Goal: Task Accomplishment & Management: Complete application form

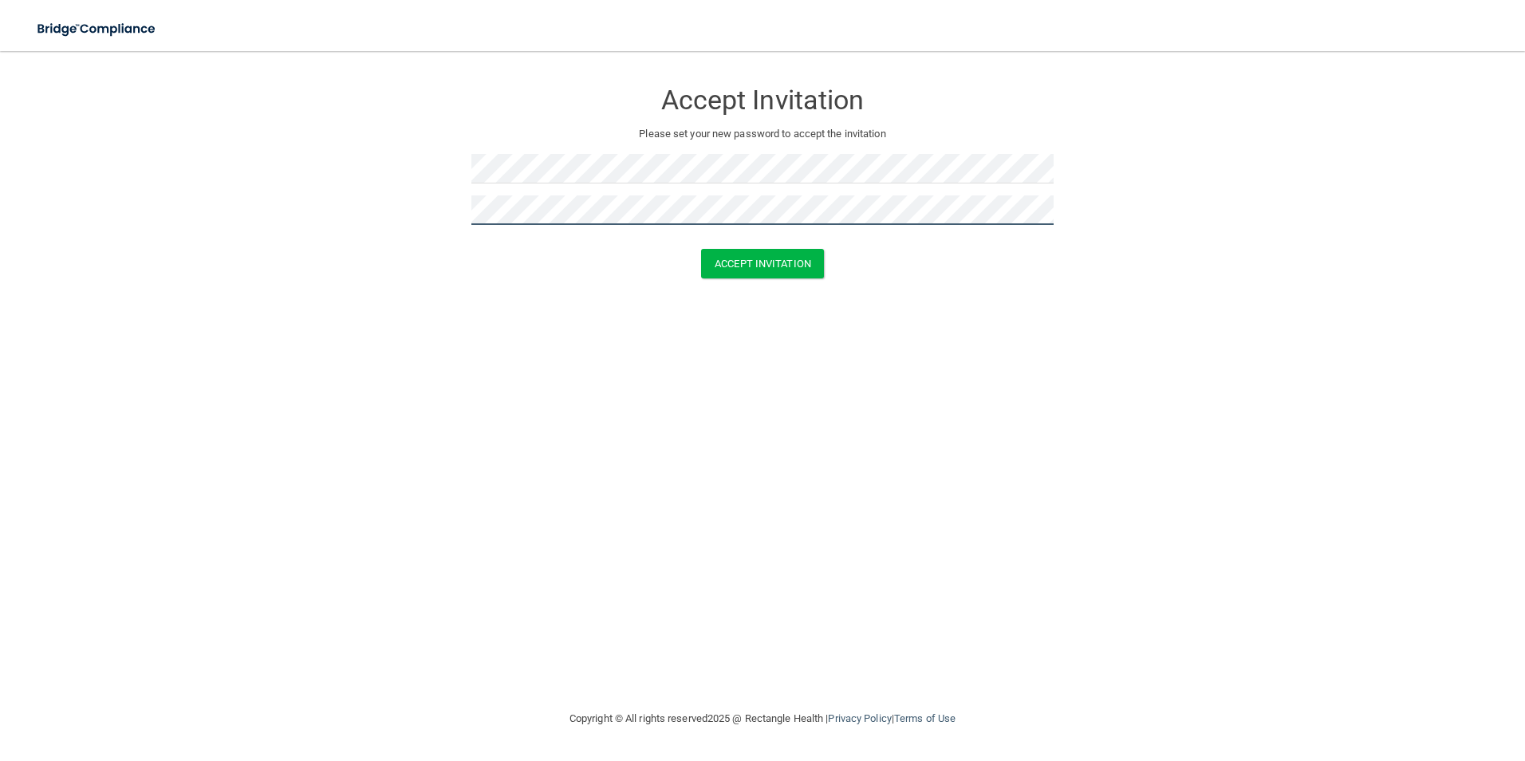
click at [701, 249] on button "Accept Invitation" at bounding box center [762, 264] width 123 height 30
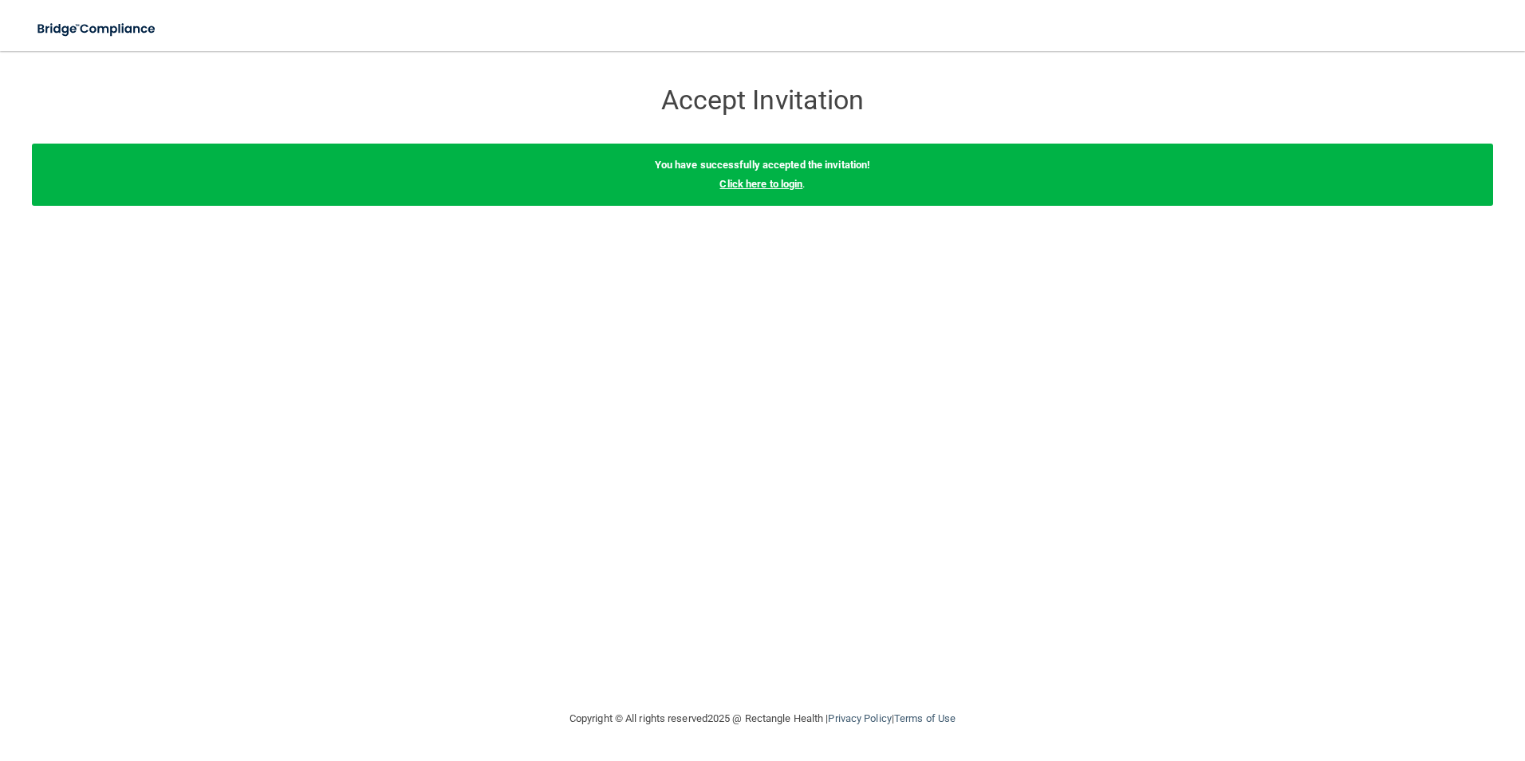
click at [791, 186] on link "Click here to login" at bounding box center [761, 184] width 83 height 12
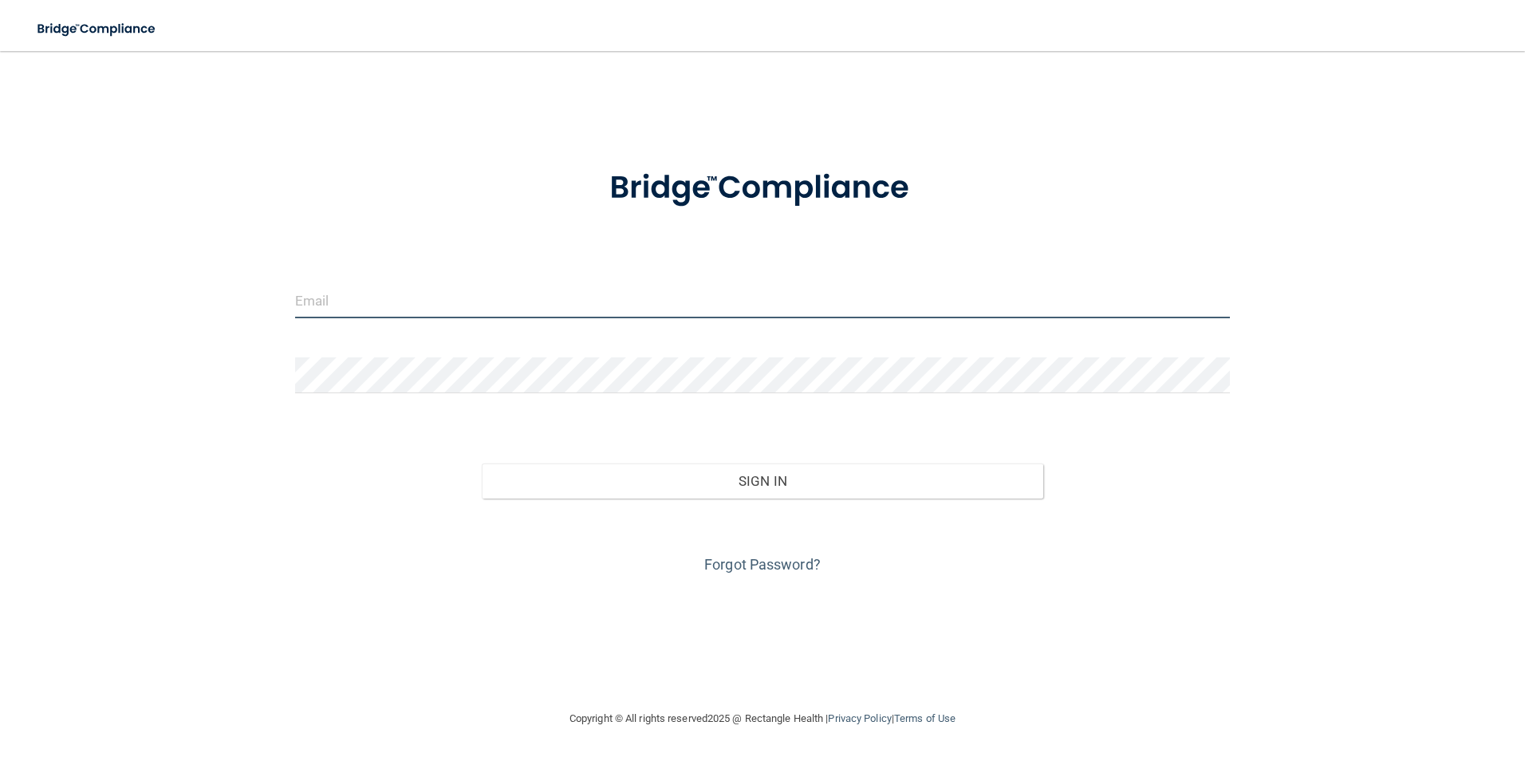
type input "[PERSON_NAME][EMAIL_ADDRESS][DOMAIN_NAME]"
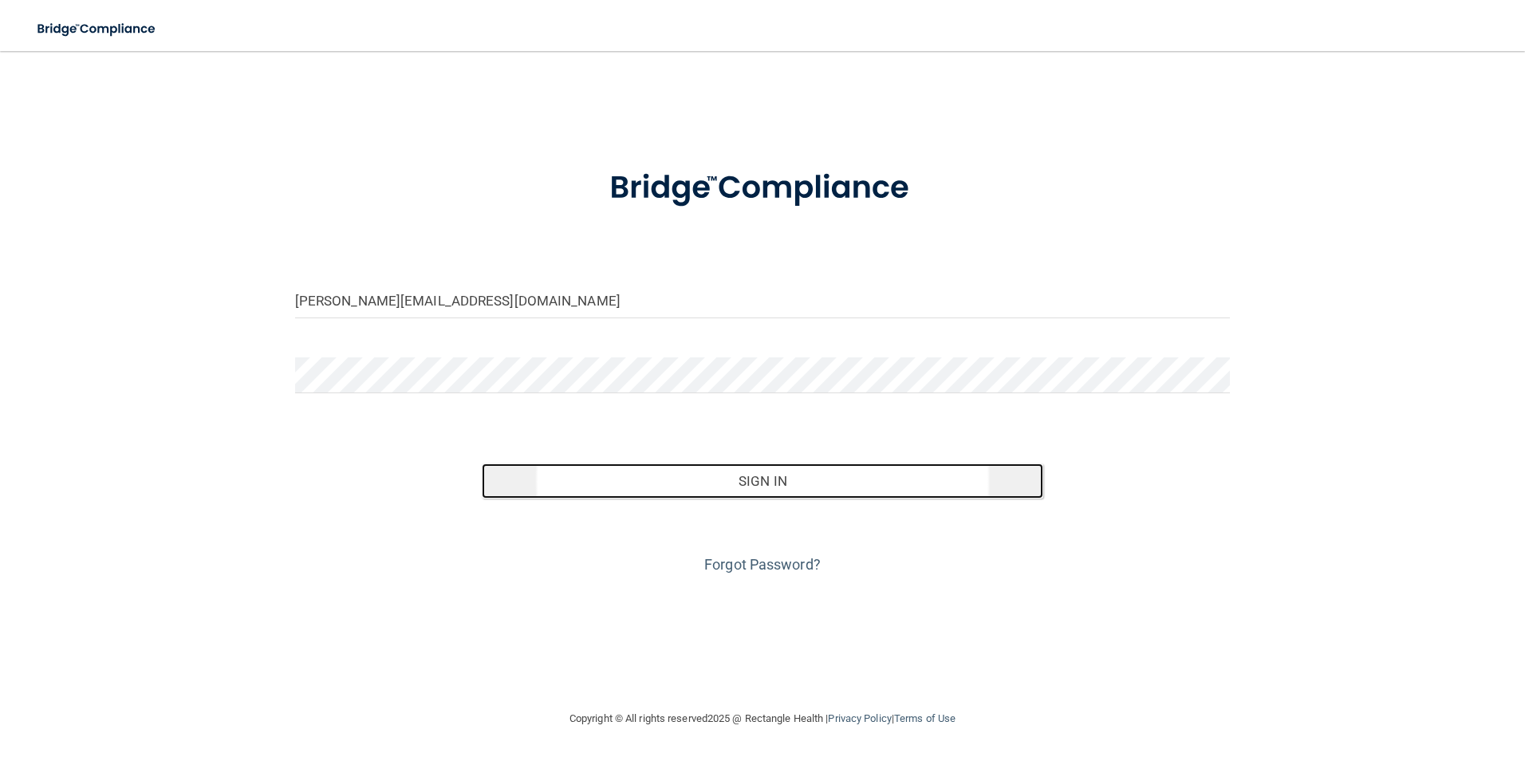
click at [802, 487] on button "Sign In" at bounding box center [763, 480] width 562 height 35
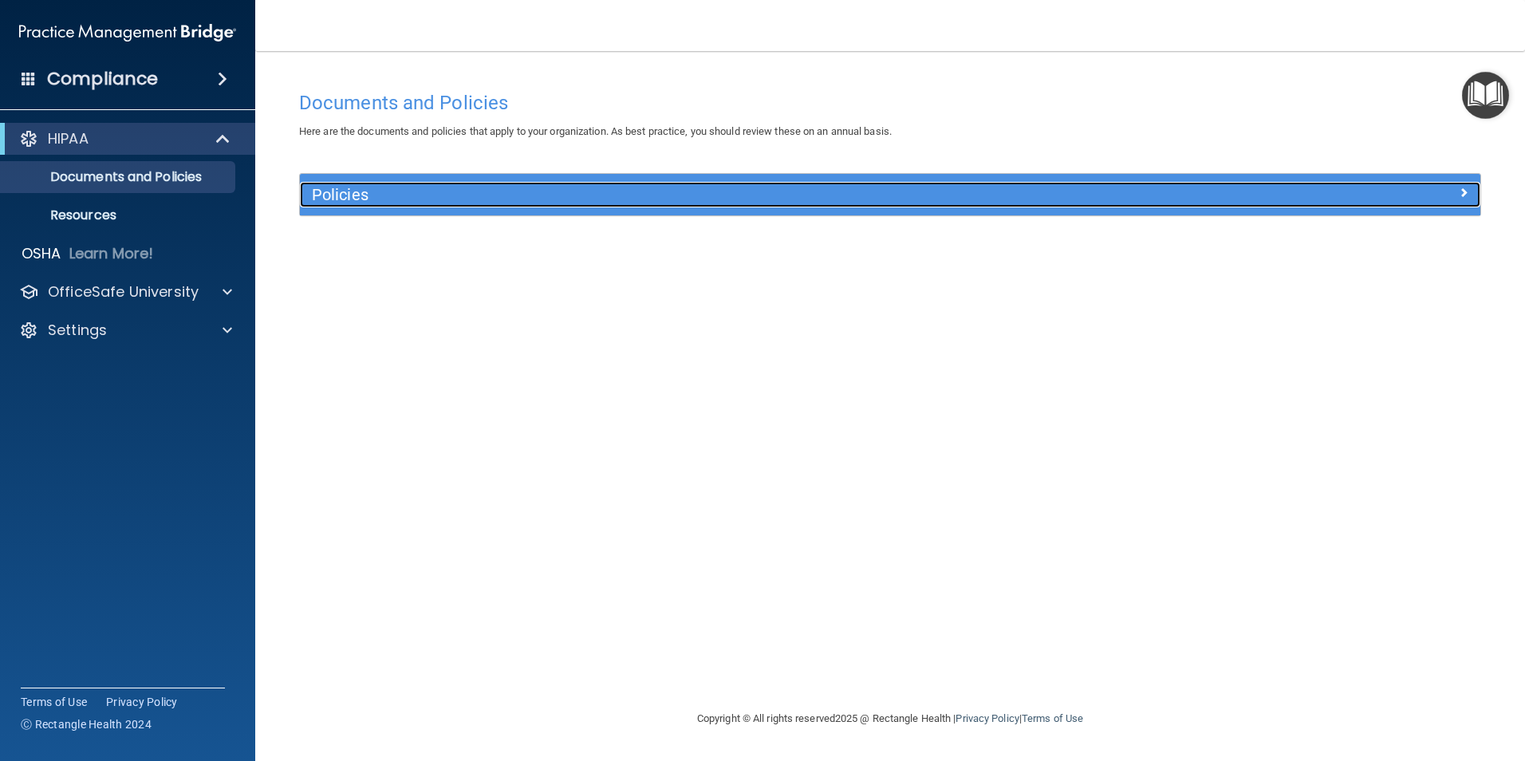
click at [1310, 198] on div at bounding box center [1332, 191] width 295 height 19
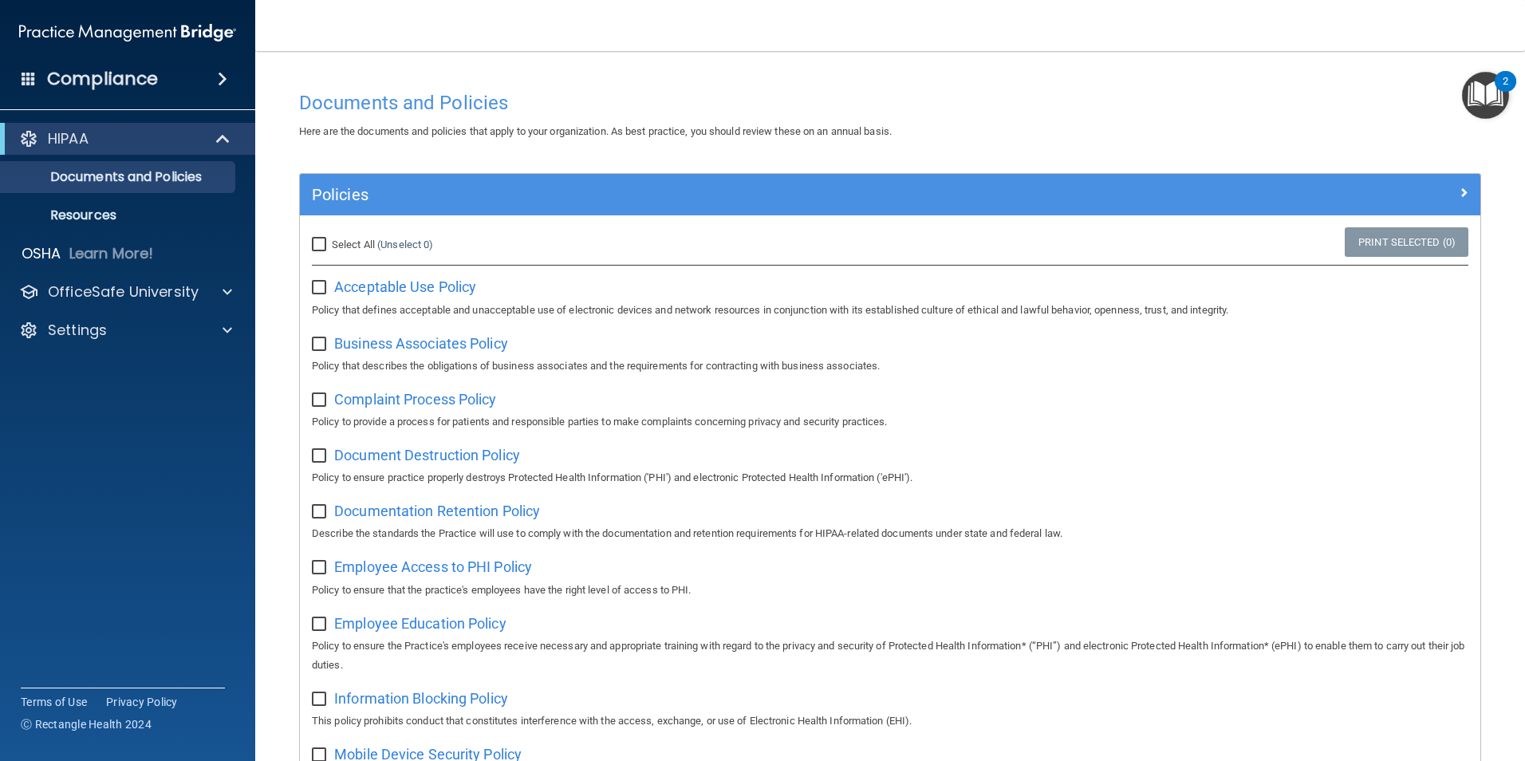
click at [323, 246] on input "Select All (Unselect 0) Unselect All" at bounding box center [321, 245] width 18 height 13
checkbox input "true"
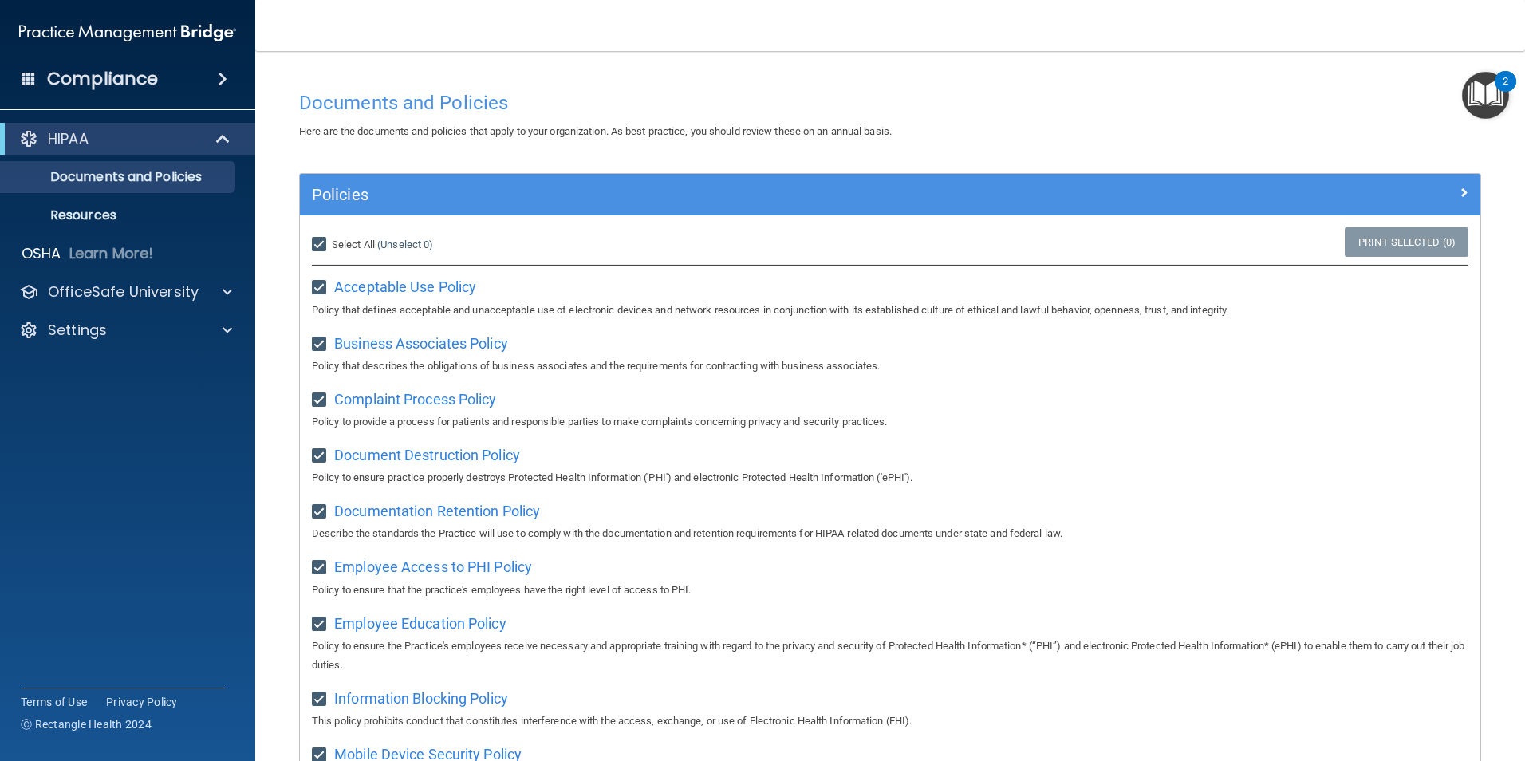
checkbox input "true"
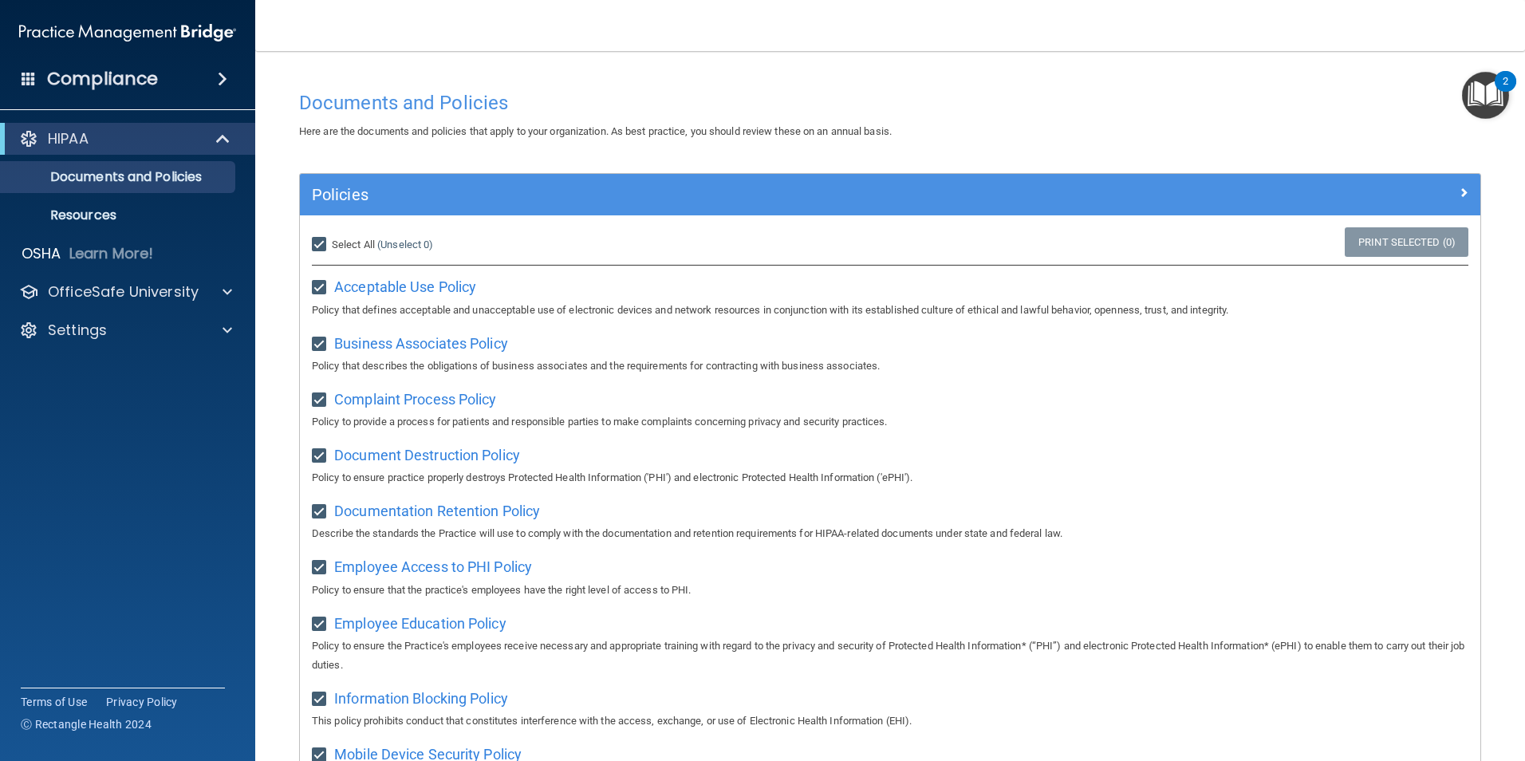
checkbox input "true"
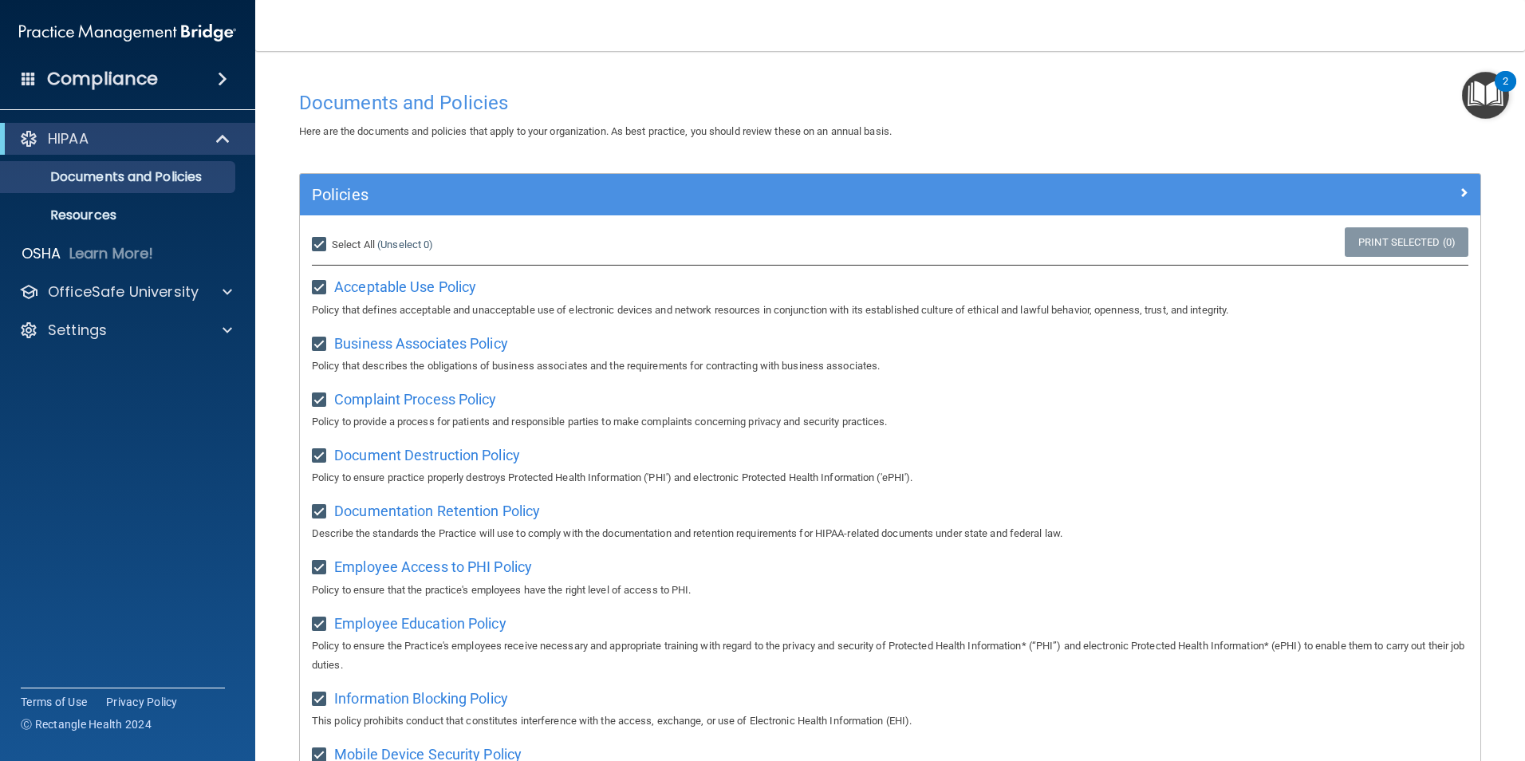
checkbox input "true"
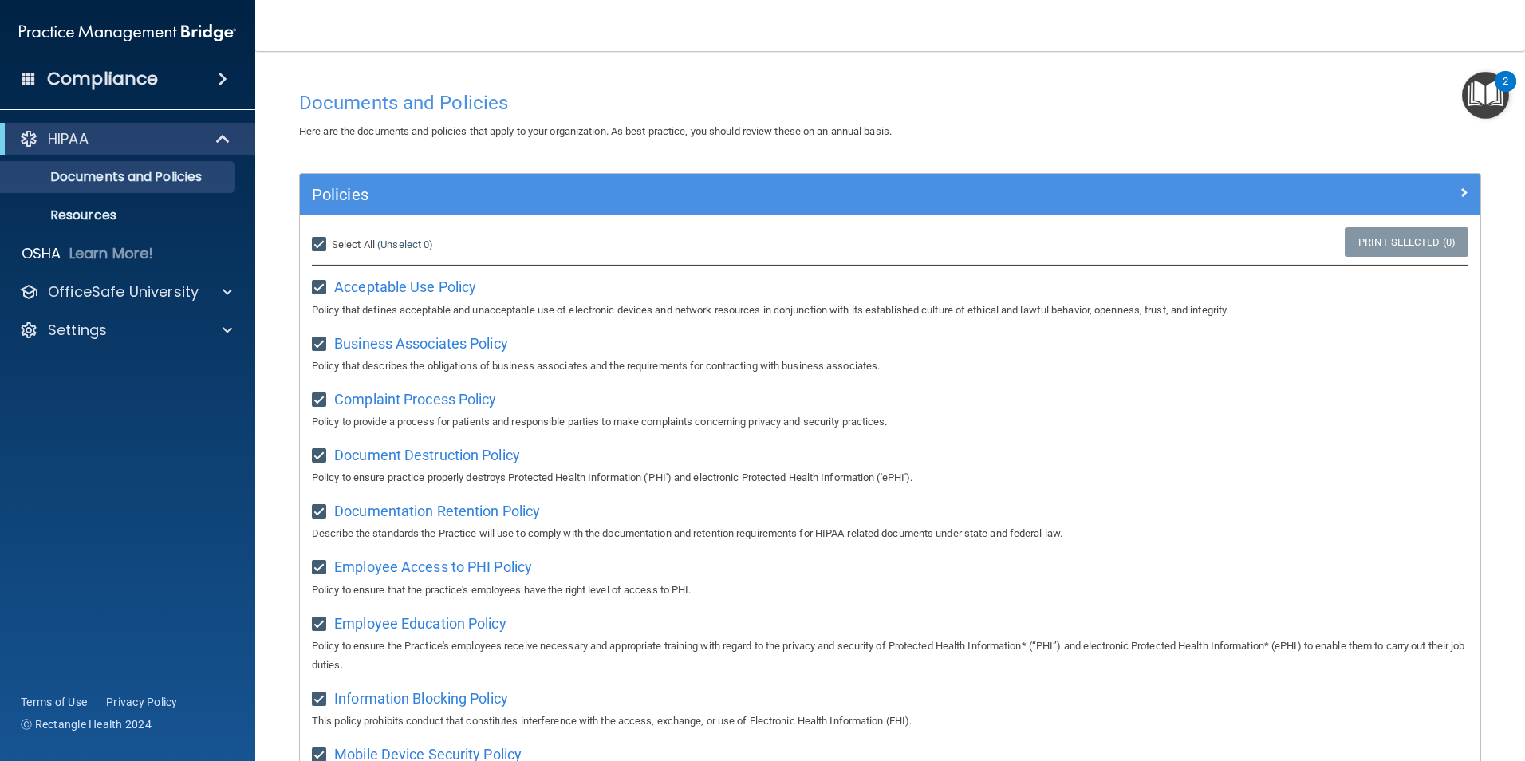
checkbox input "true"
click at [104, 216] on p "Resources" at bounding box center [119, 215] width 218 height 16
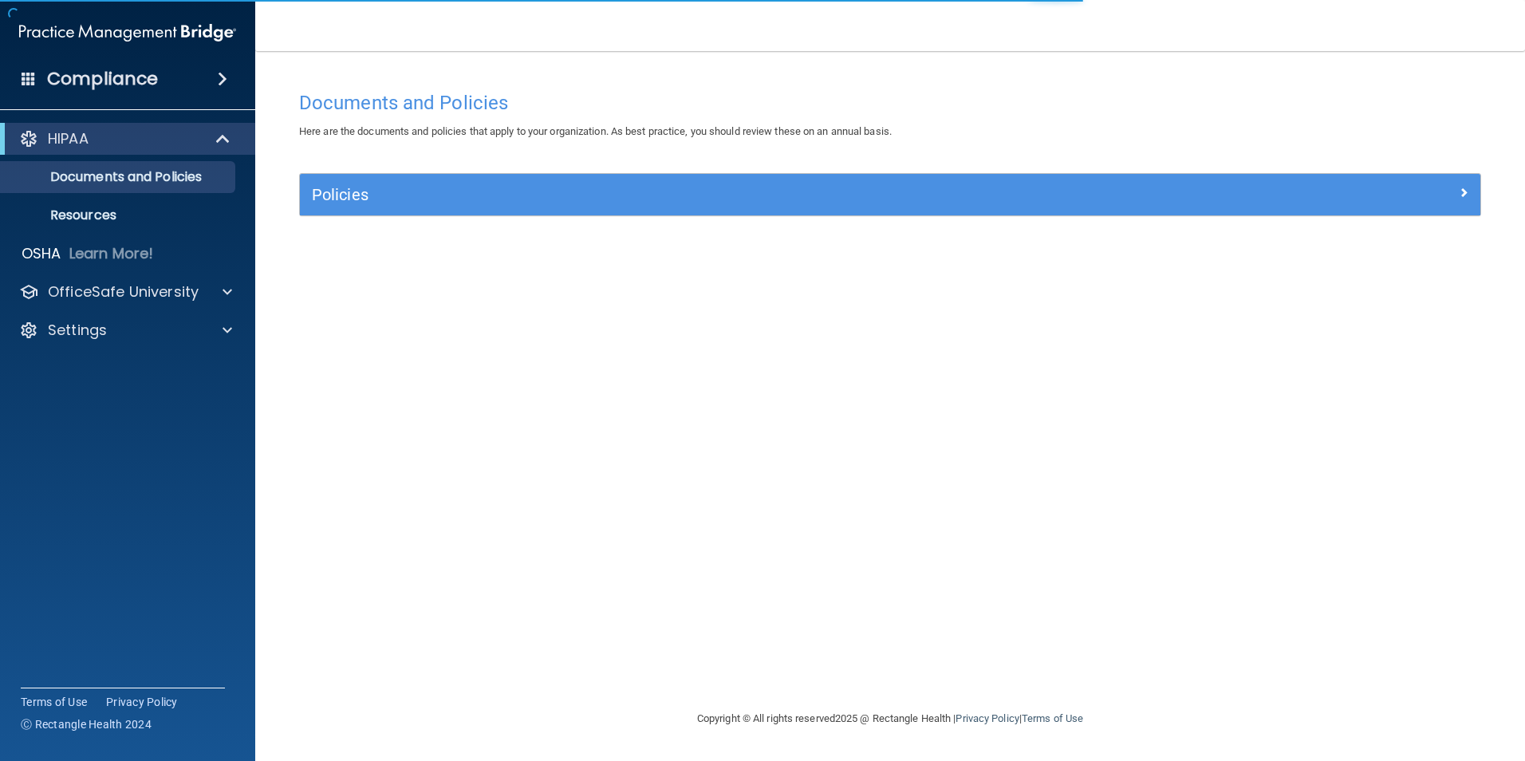
click at [199, 73] on div "Compliance" at bounding box center [127, 78] width 255 height 35
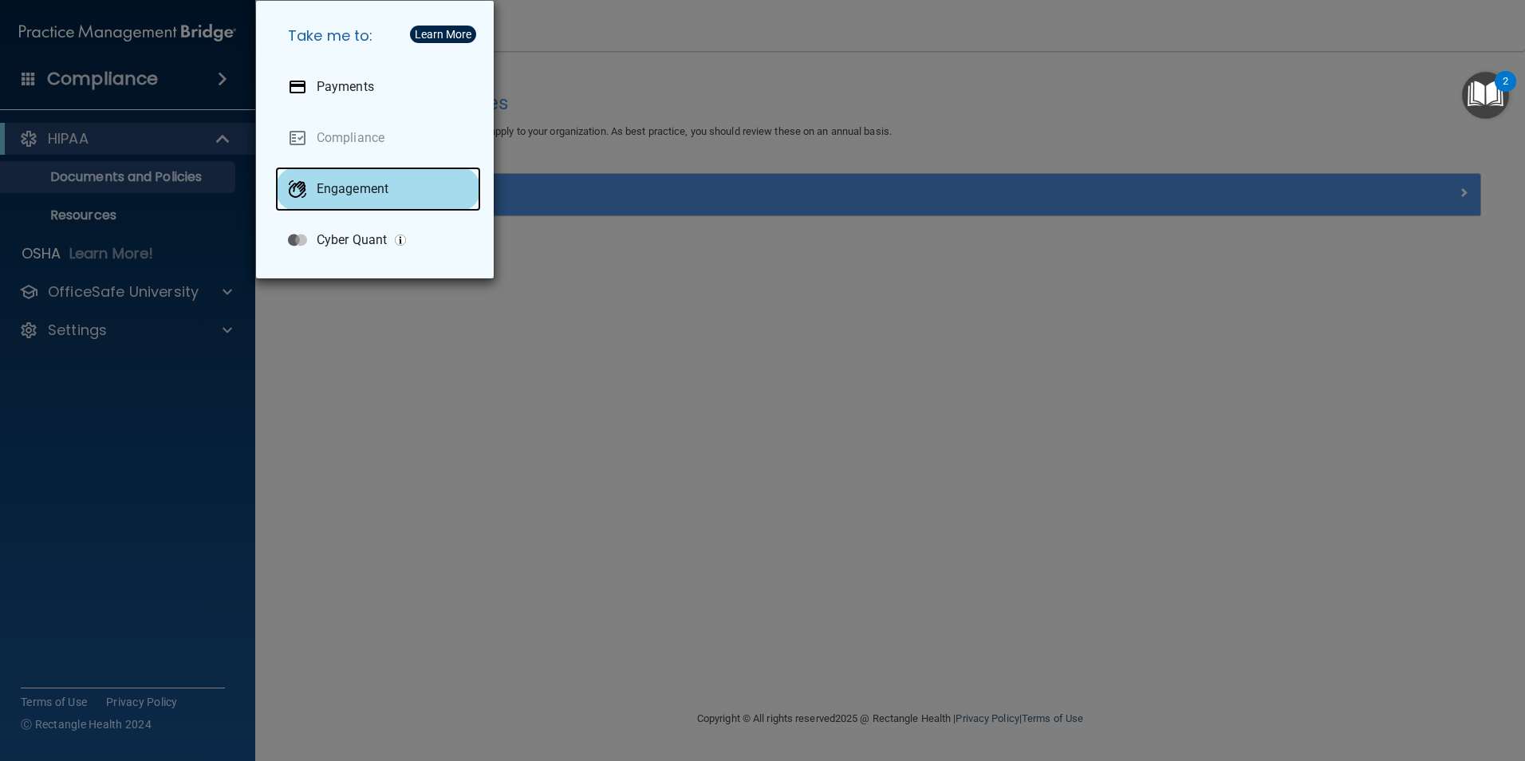
click at [337, 190] on p "Engagement" at bounding box center [353, 189] width 72 height 16
click at [700, 196] on div "Take me to: Payments Compliance Engagement Cyber Quant" at bounding box center [762, 380] width 1525 height 761
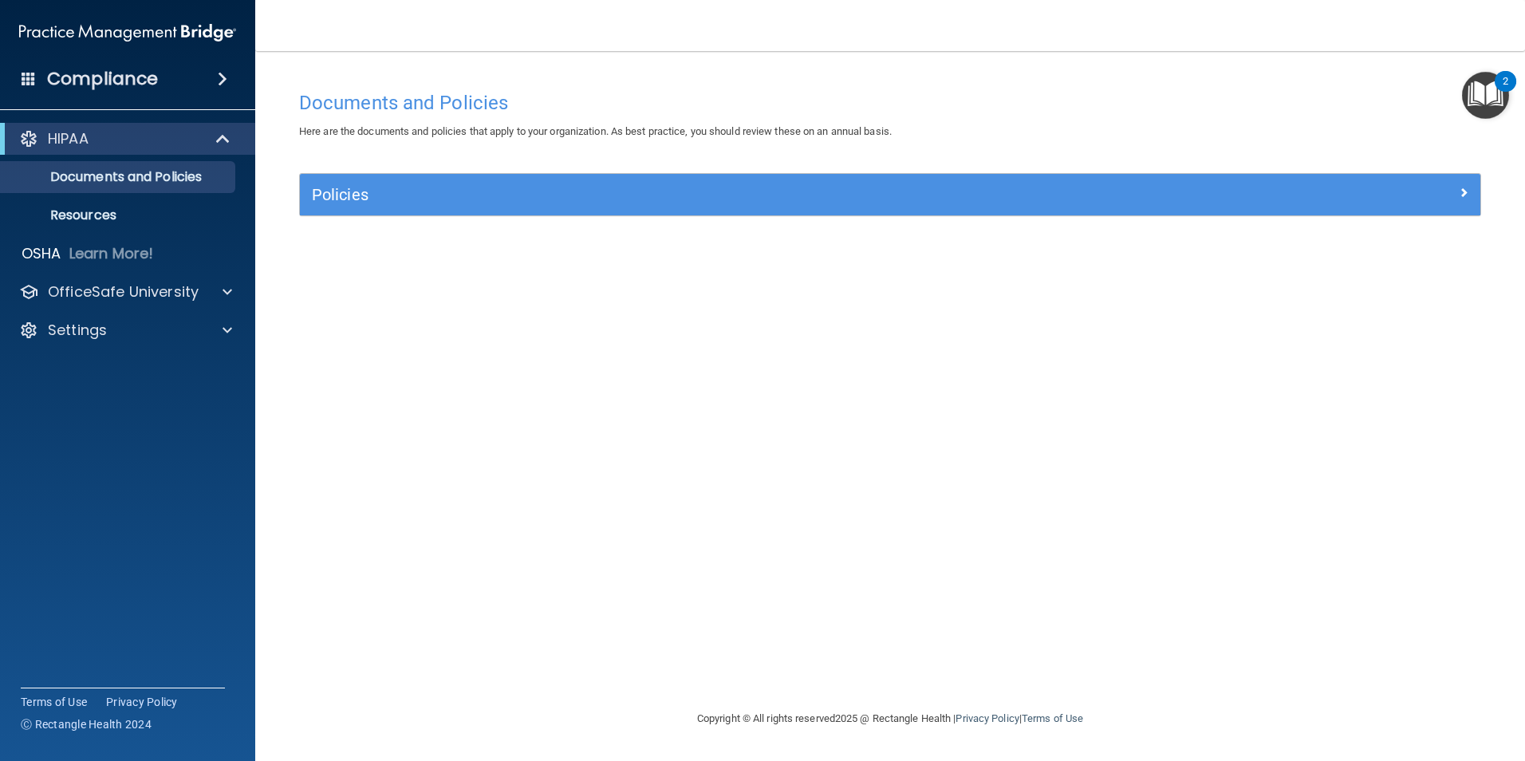
click at [1489, 105] on img "Open Resource Center, 2 new notifications" at bounding box center [1485, 95] width 47 height 47
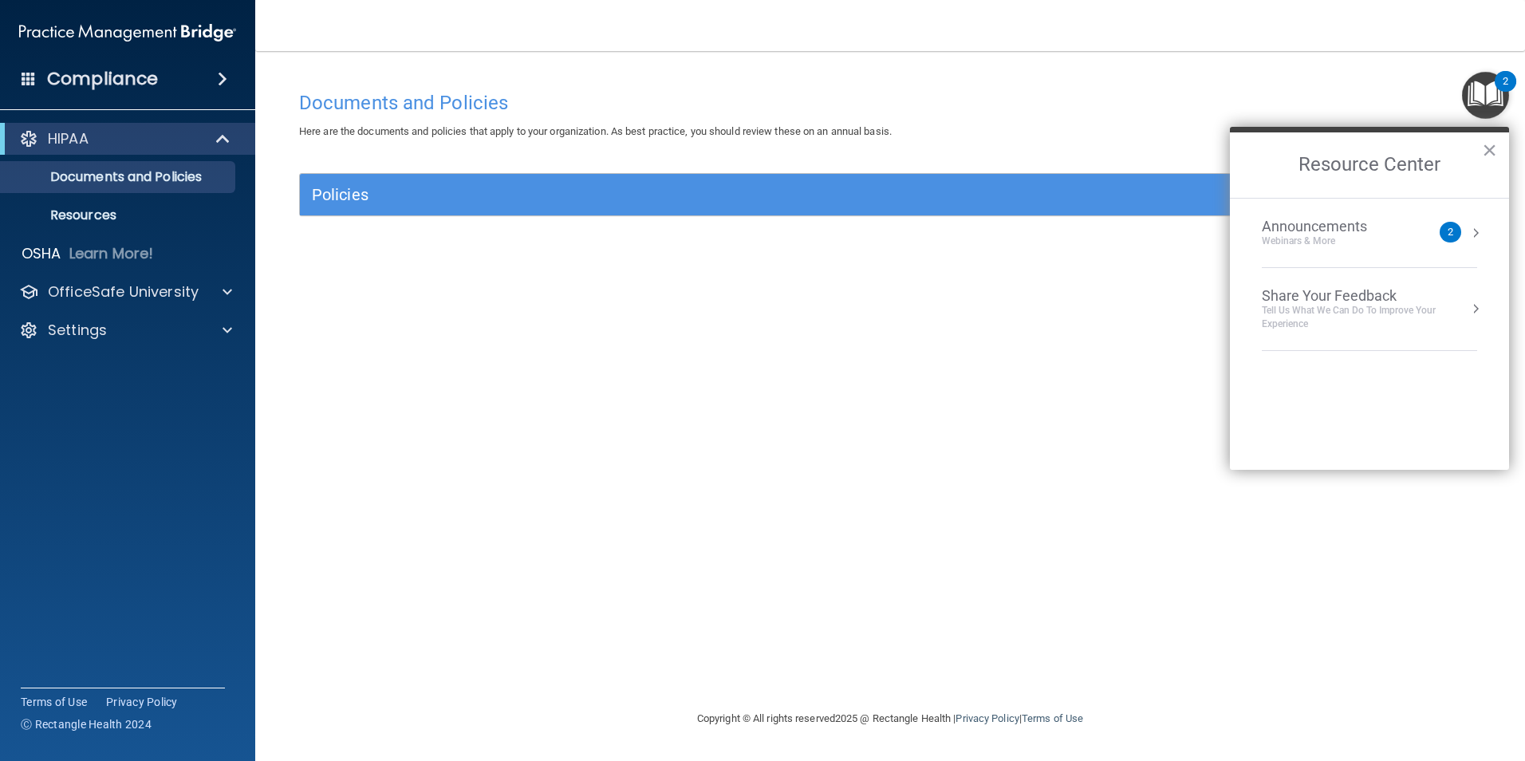
click at [1410, 237] on div "Announcements Webinars & More" at bounding box center [1346, 233] width 169 height 30
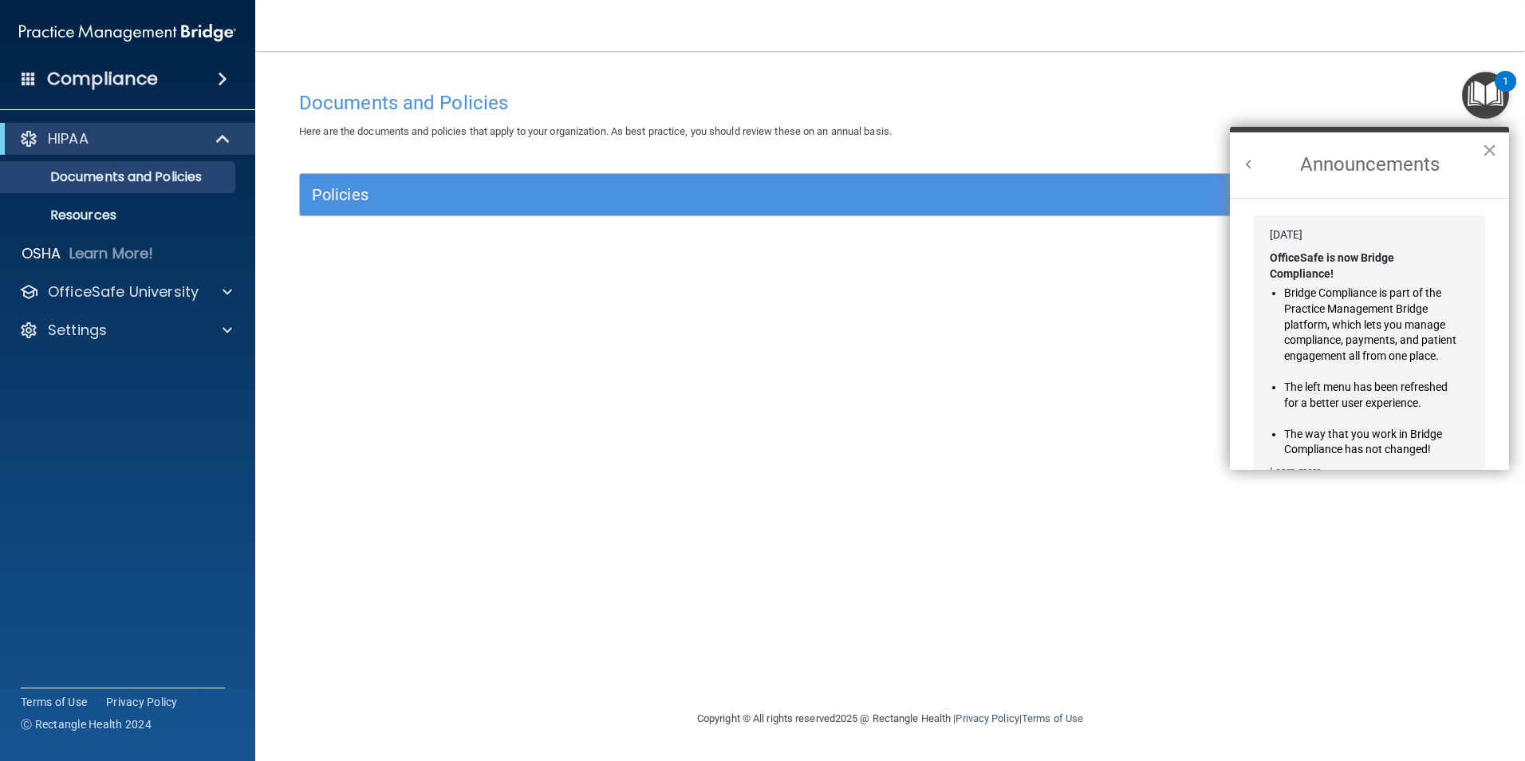
click at [1474, 233] on li "[DATE] OfficeSafe is now Bridge Compliance! Bridge Compliance is part of the Pr…" at bounding box center [1369, 353] width 263 height 285
click at [1342, 228] on div "[DATE]" at bounding box center [1369, 235] width 199 height 16
click at [1494, 151] on button "×" at bounding box center [1489, 150] width 15 height 26
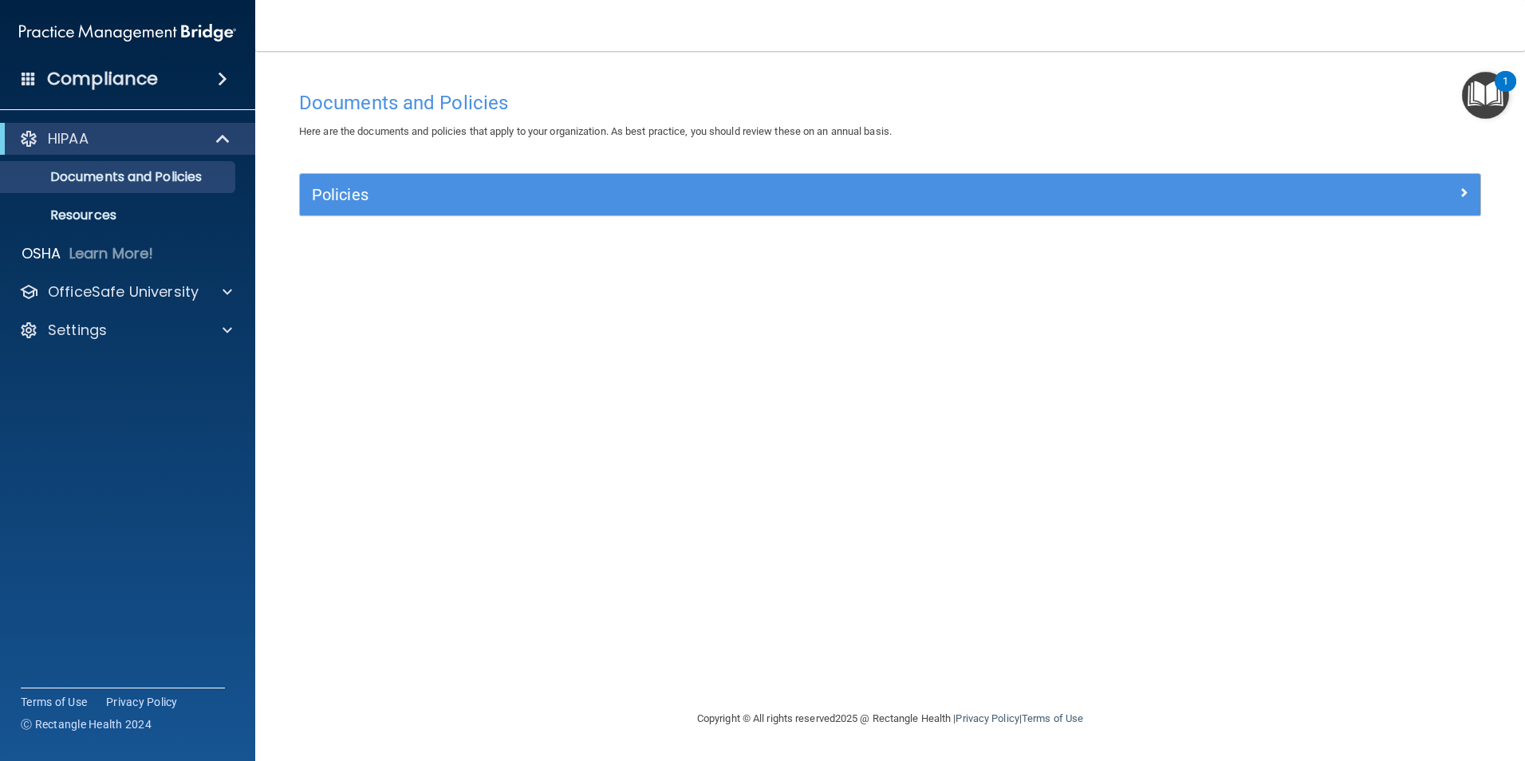
click at [1497, 98] on img "Open Resource Center, 1 new notification" at bounding box center [1485, 95] width 47 height 47
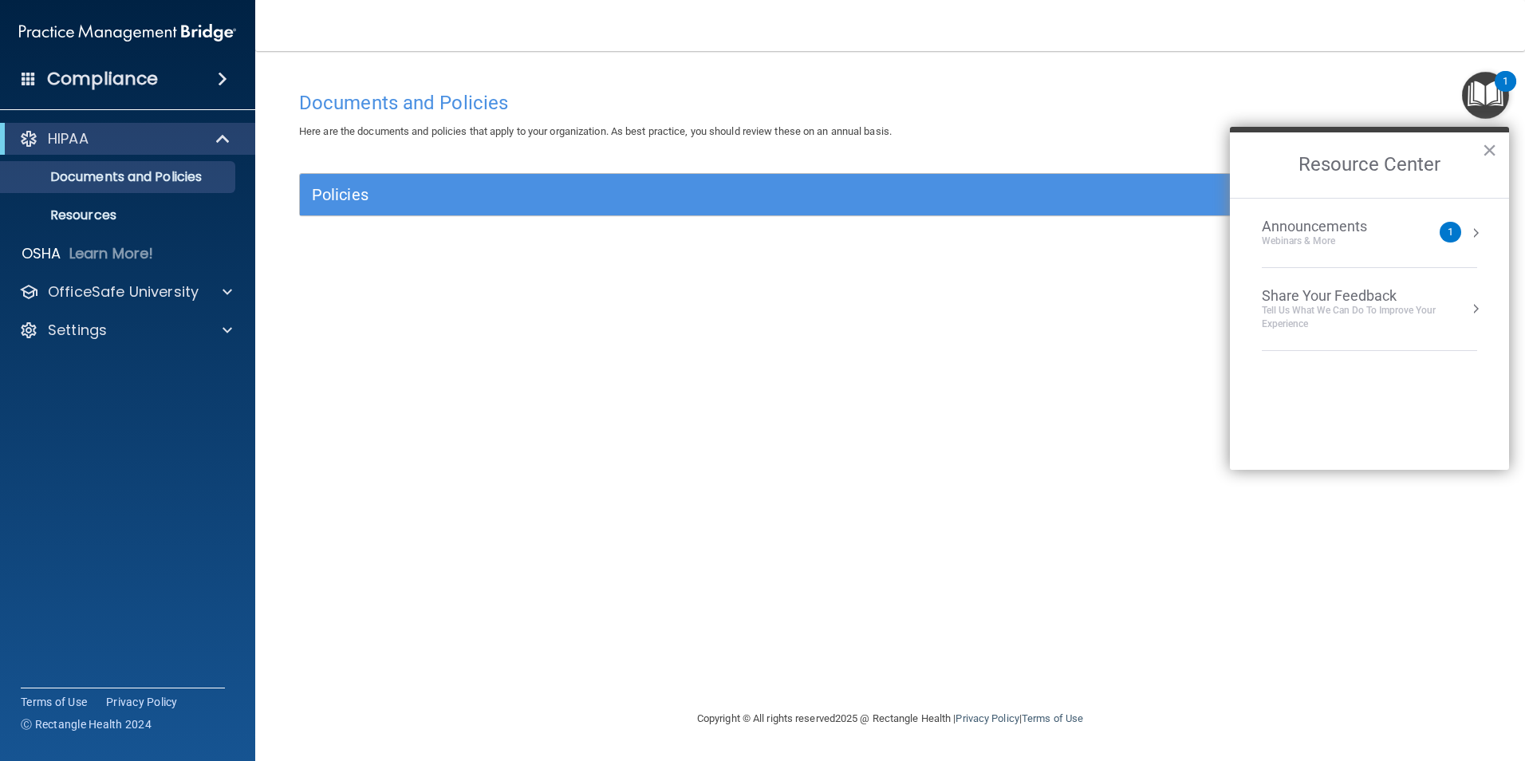
click at [1425, 218] on div "Announcements Webinars & More" at bounding box center [1346, 233] width 169 height 30
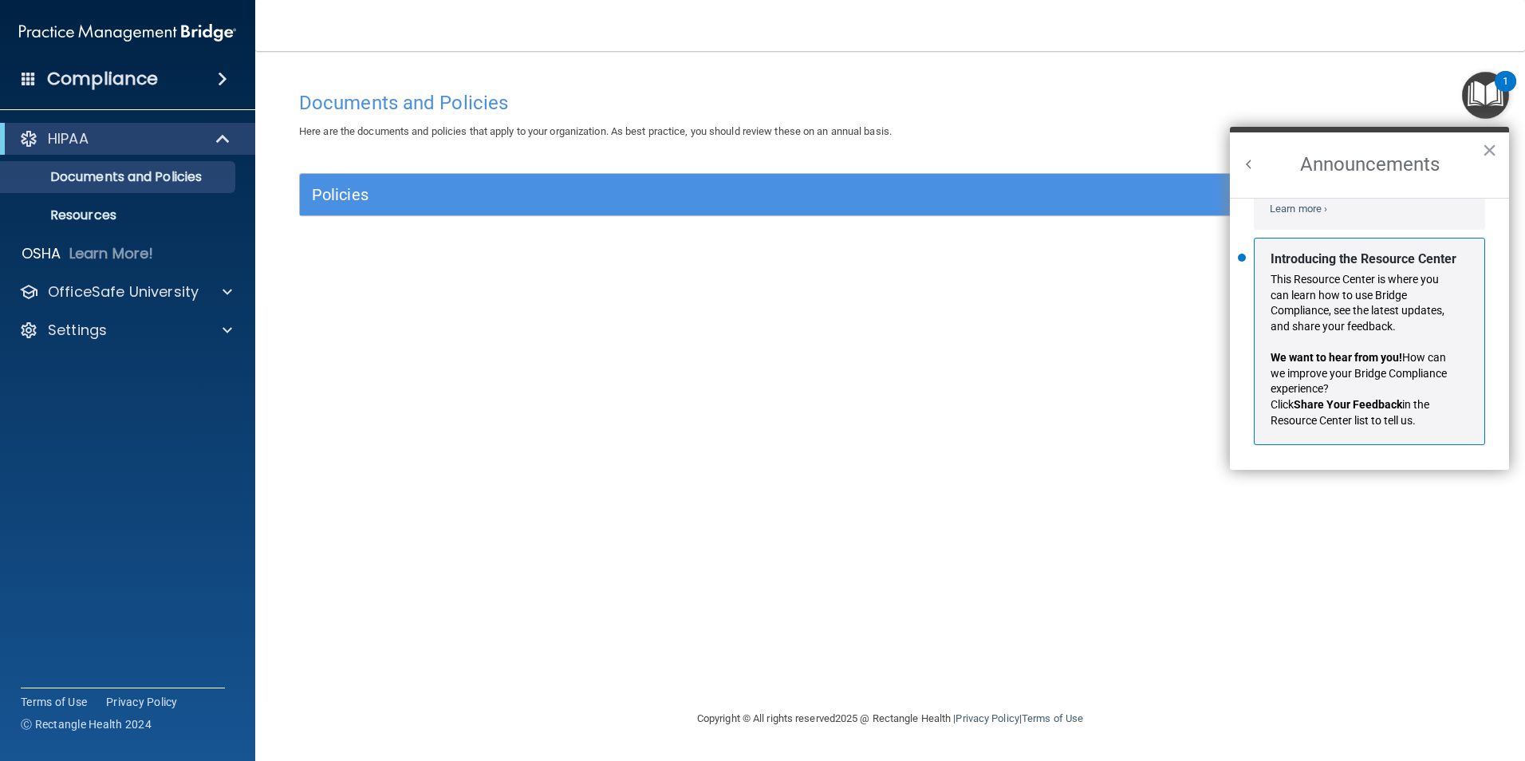
scroll to position [280, 0]
click at [1249, 161] on button "Back to Resource Center Home" at bounding box center [1249, 164] width 16 height 16
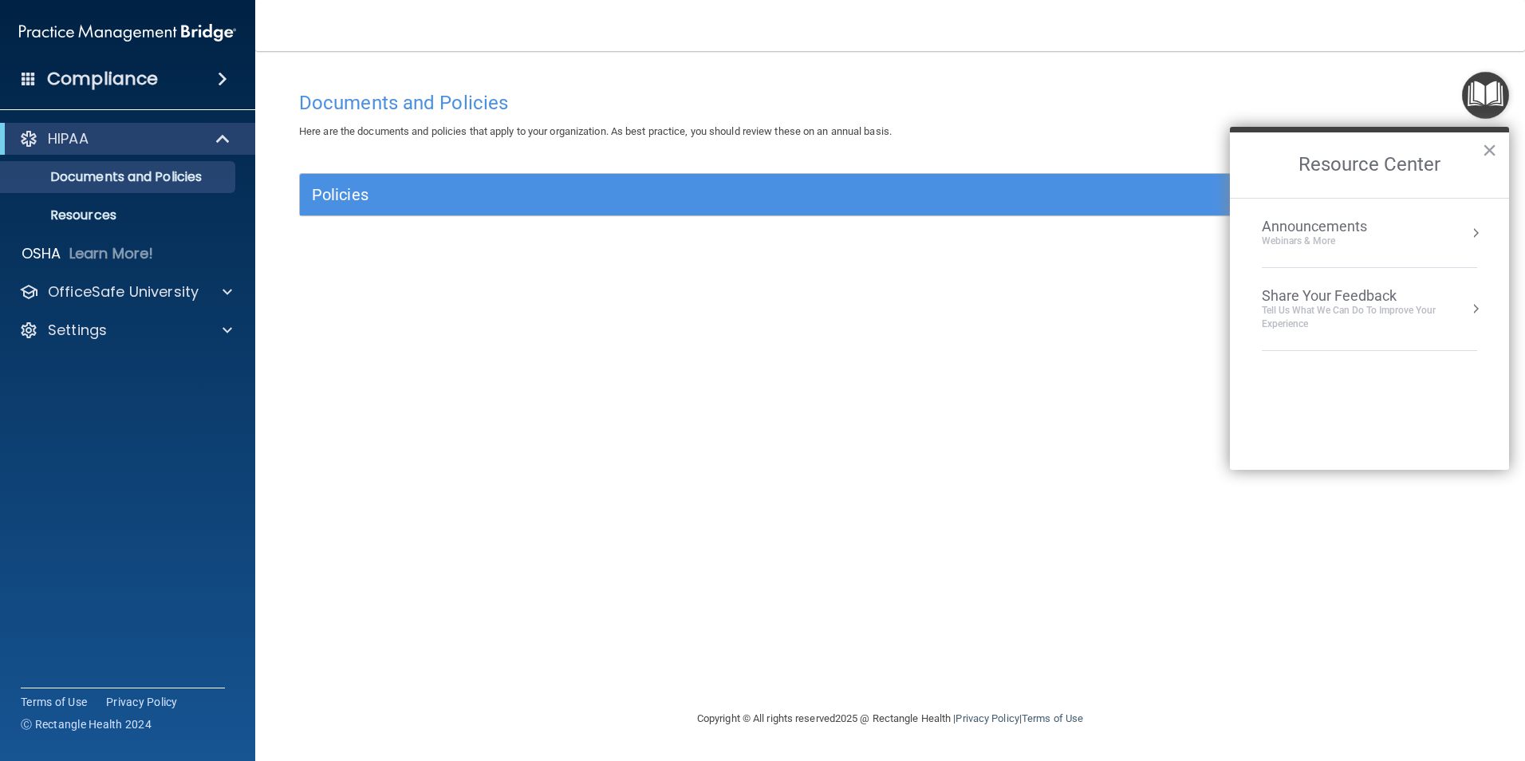
scroll to position [260, 0]
click at [752, 361] on div "Documents and Policies Here are the documents and policies that apply to your o…" at bounding box center [890, 396] width 1206 height 626
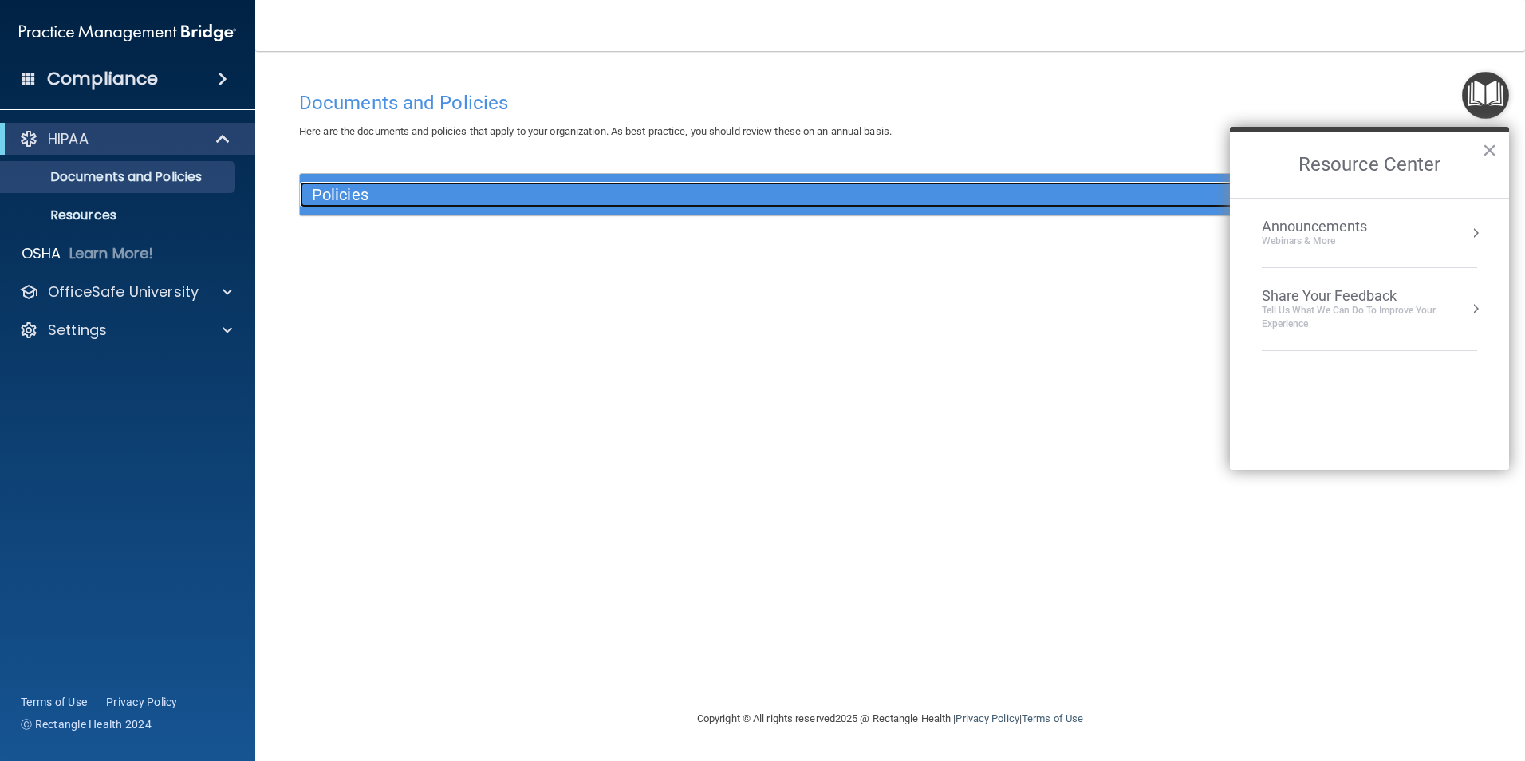
click at [475, 196] on h5 "Policies" at bounding box center [743, 195] width 862 height 18
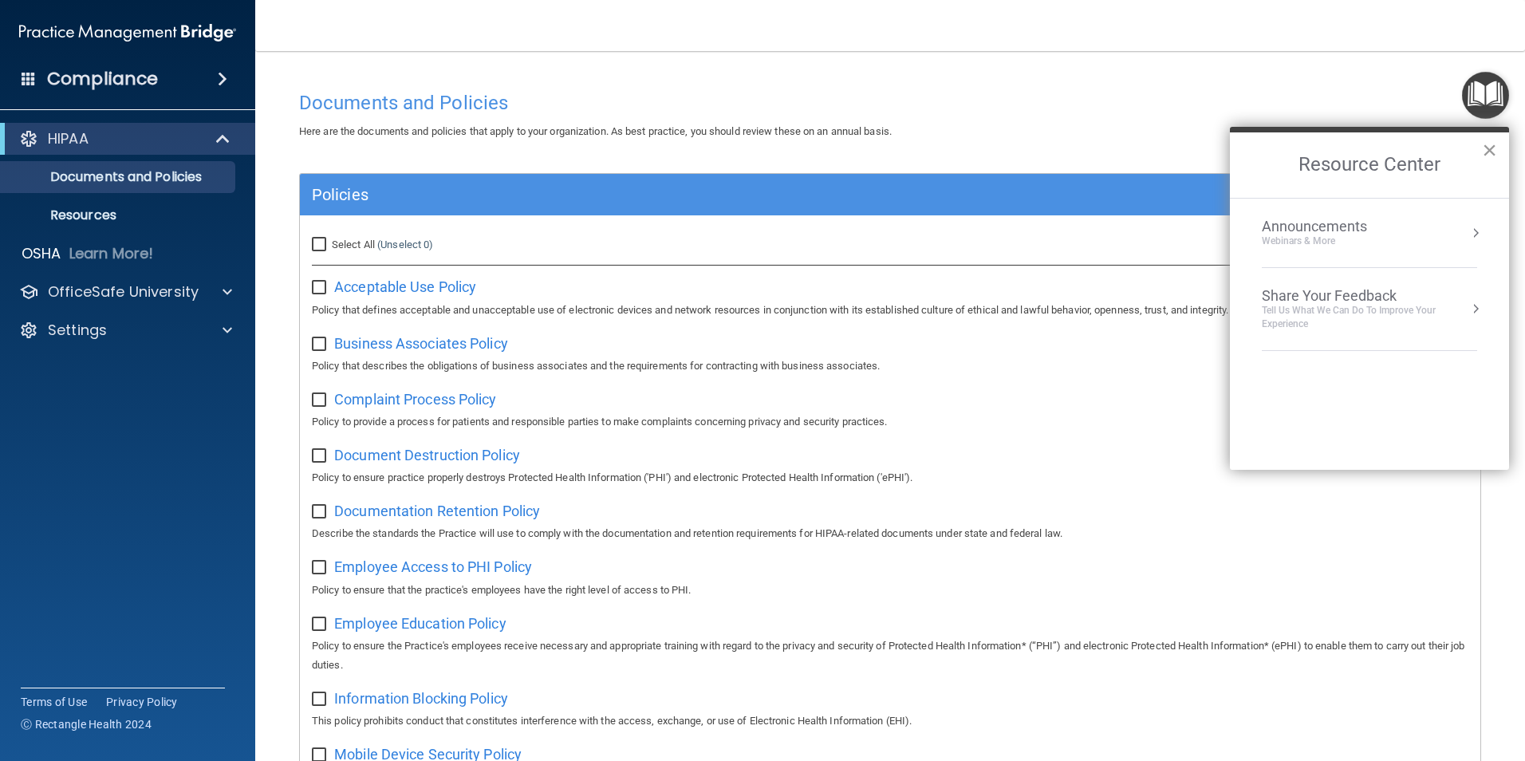
click at [1497, 148] on button "×" at bounding box center [1489, 150] width 15 height 26
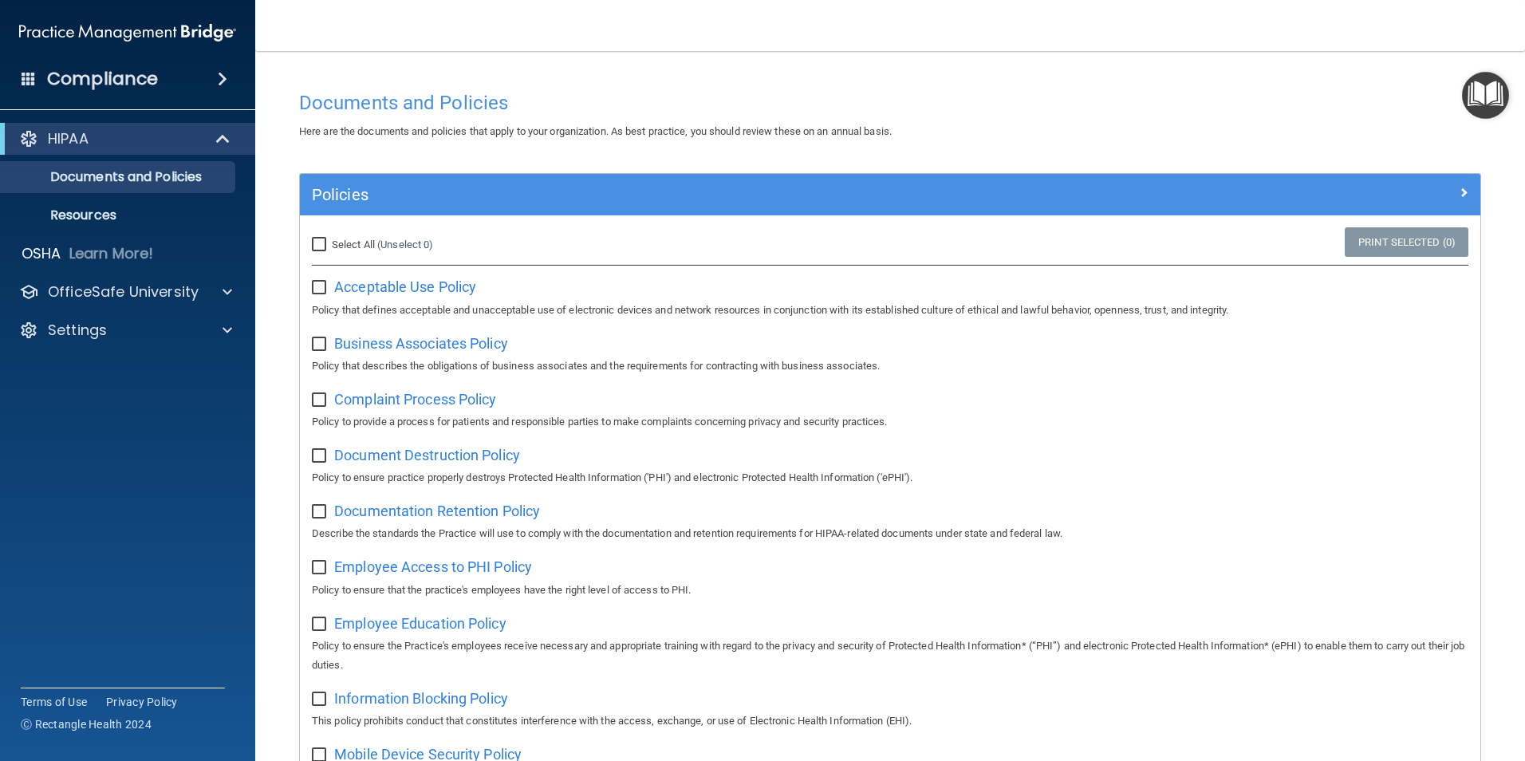
click at [336, 243] on span "Select All" at bounding box center [353, 245] width 43 height 12
click at [330, 243] on input "Select All (Unselect 0) Unselect All" at bounding box center [321, 245] width 18 height 13
checkbox input "true"
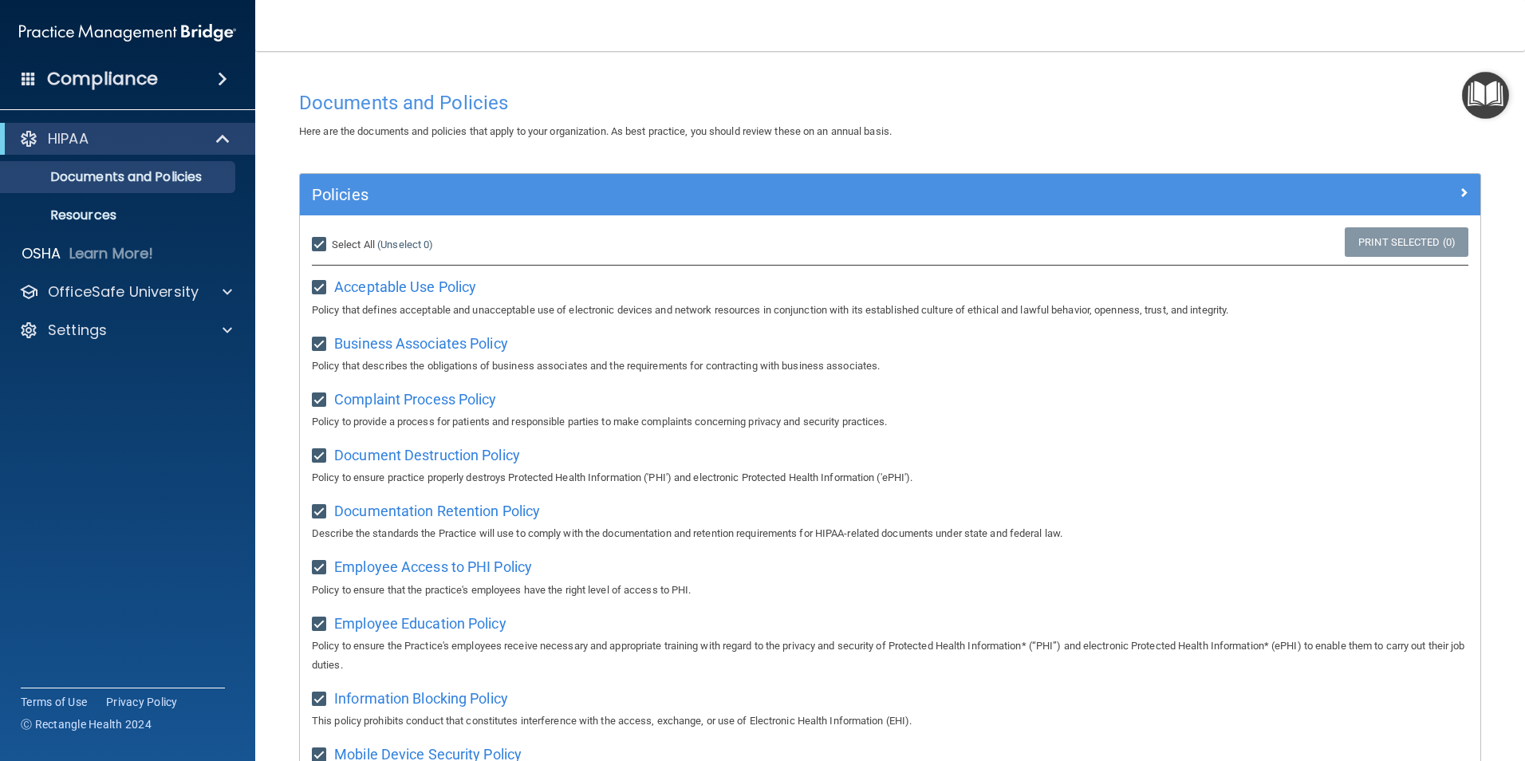
checkbox input "true"
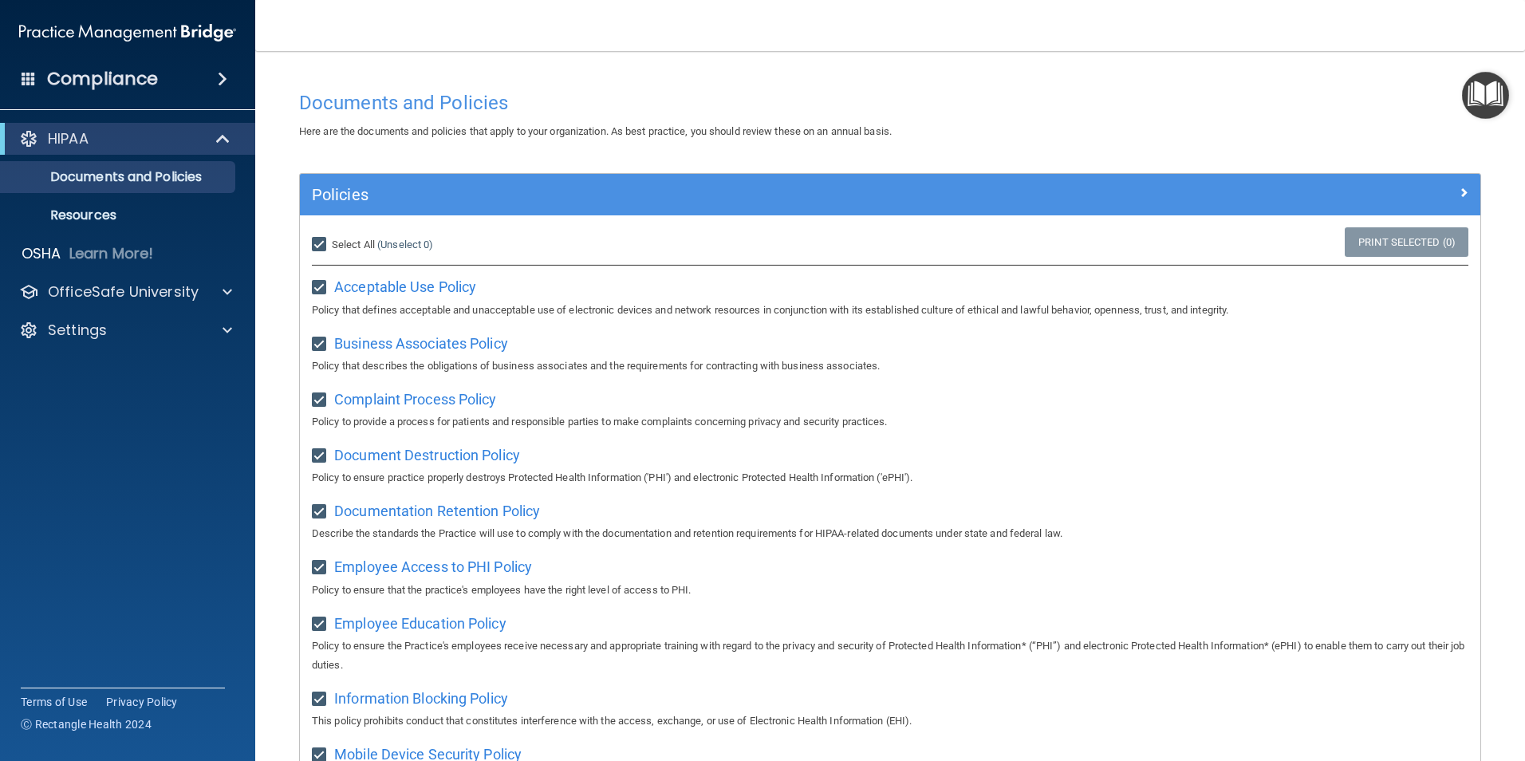
checkbox input "true"
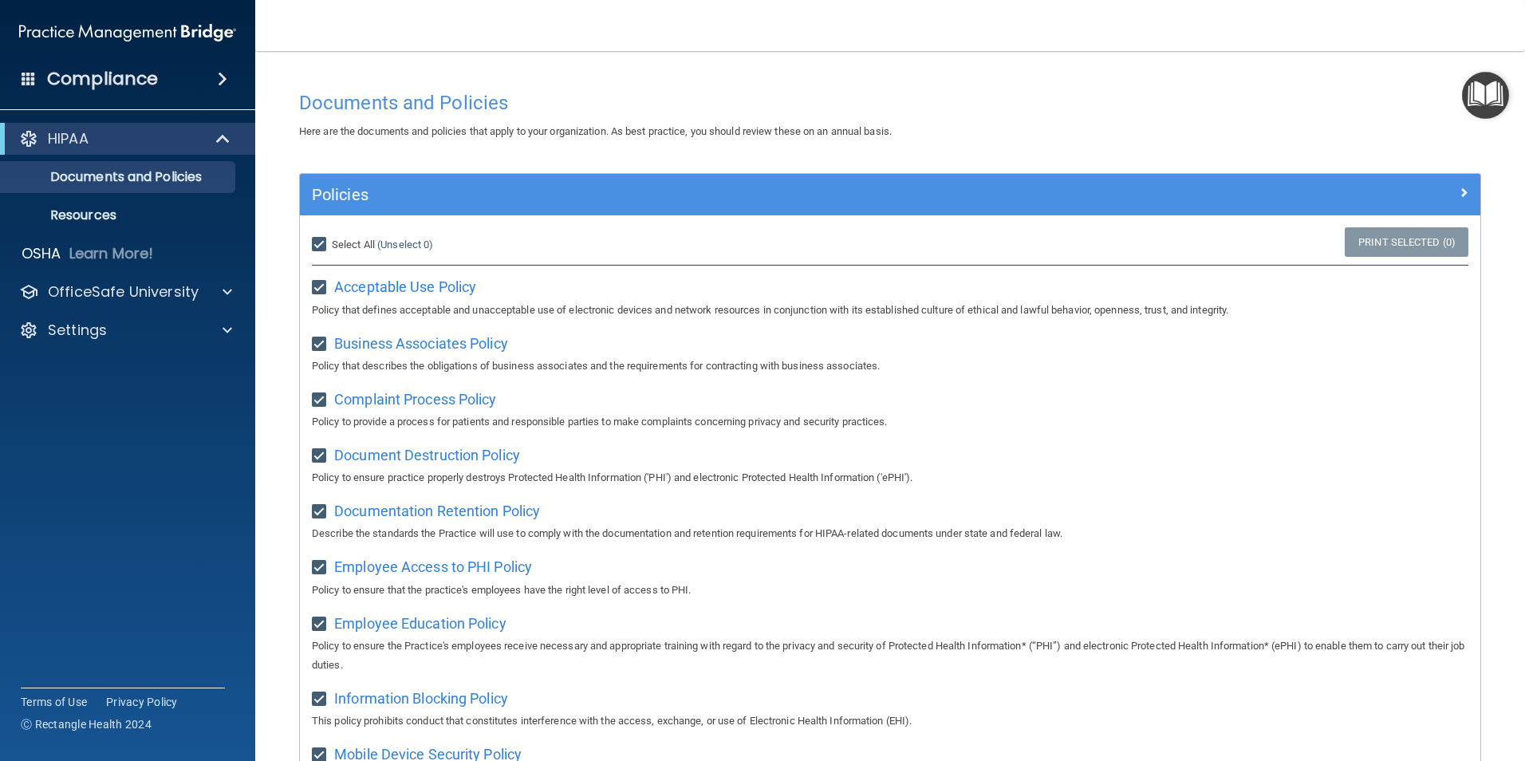
checkbox input "true"
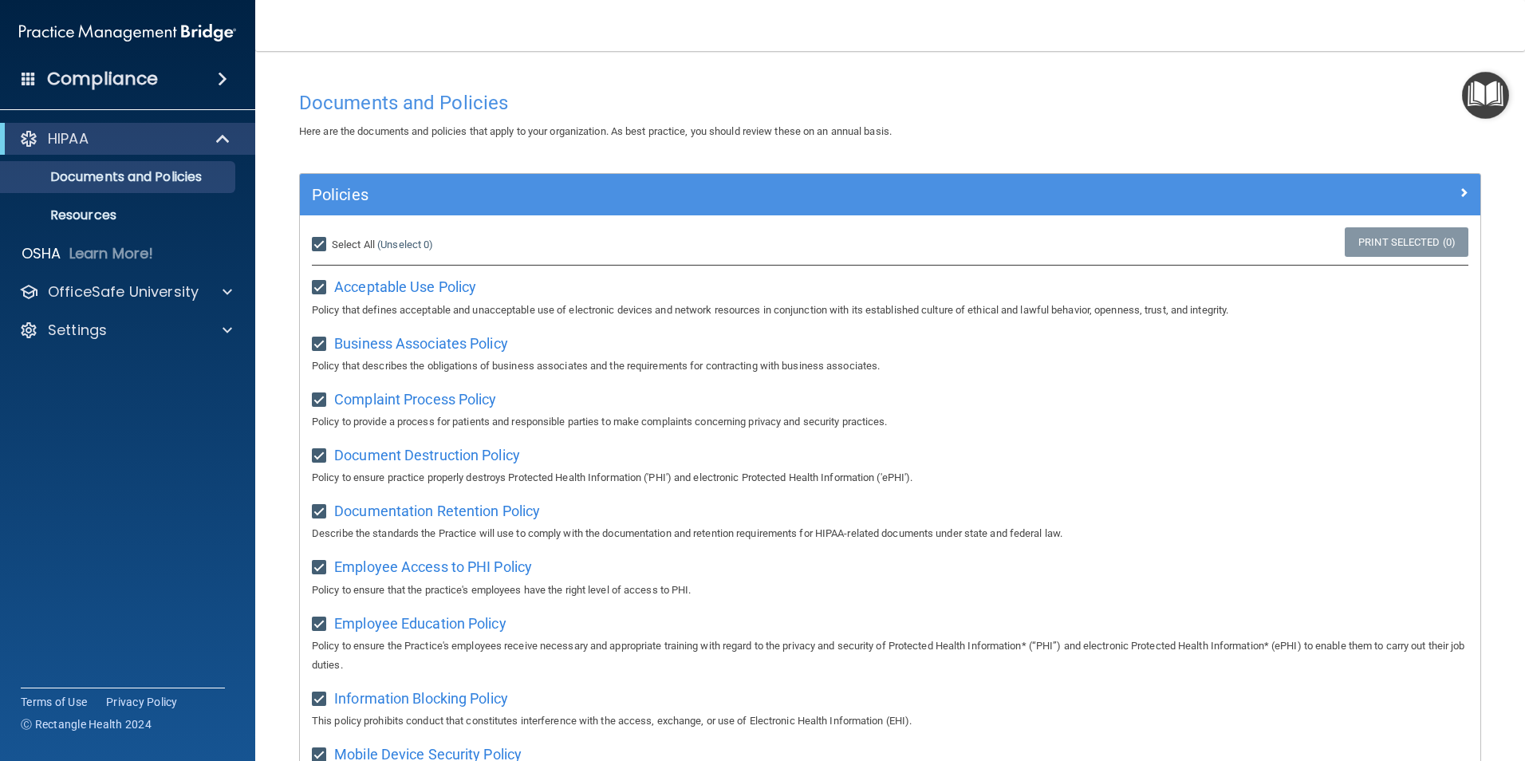
checkbox input "true"
click at [319, 243] on input "Select All (Unselect 21) Unselect All" at bounding box center [321, 245] width 18 height 13
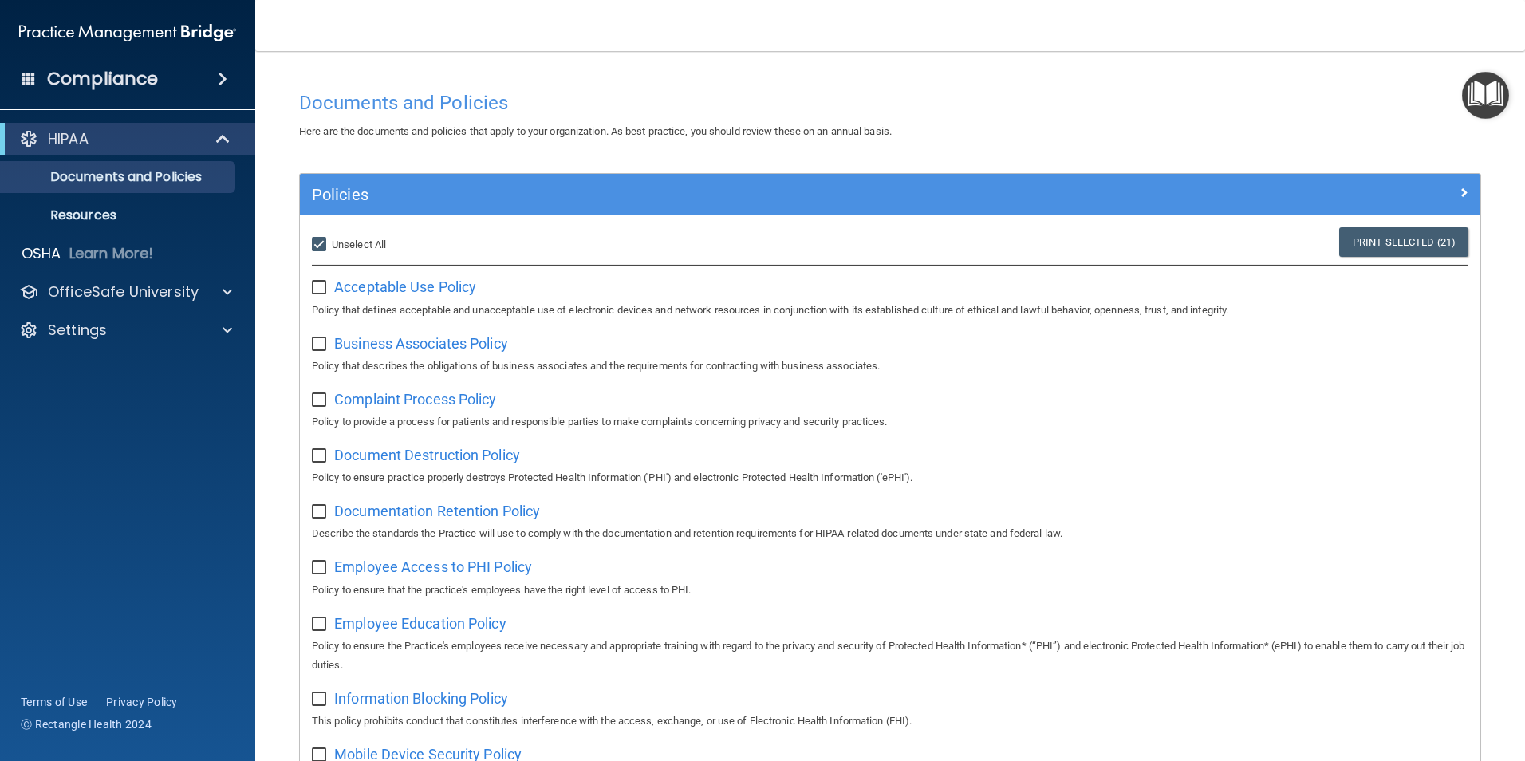
checkbox input "false"
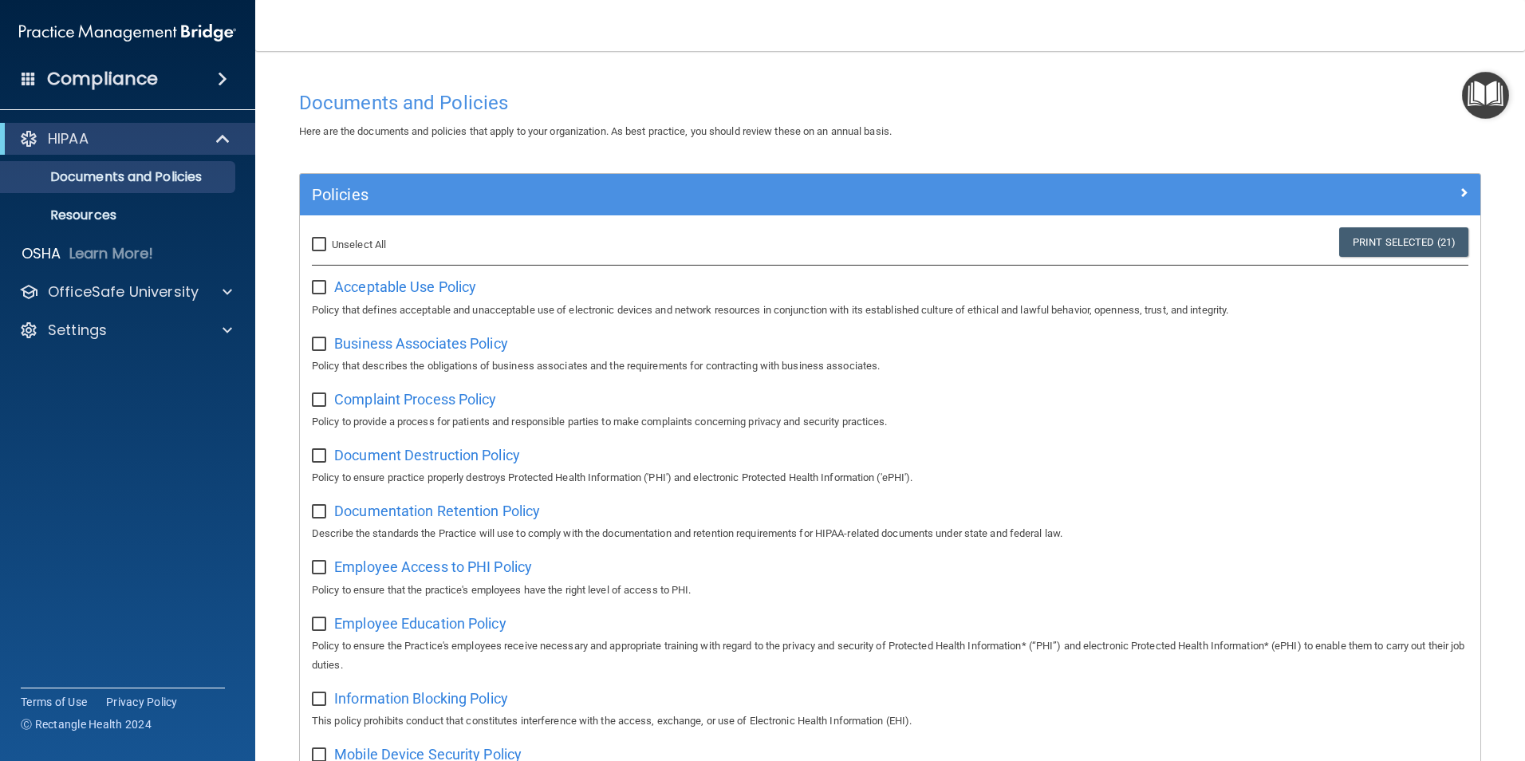
checkbox input "false"
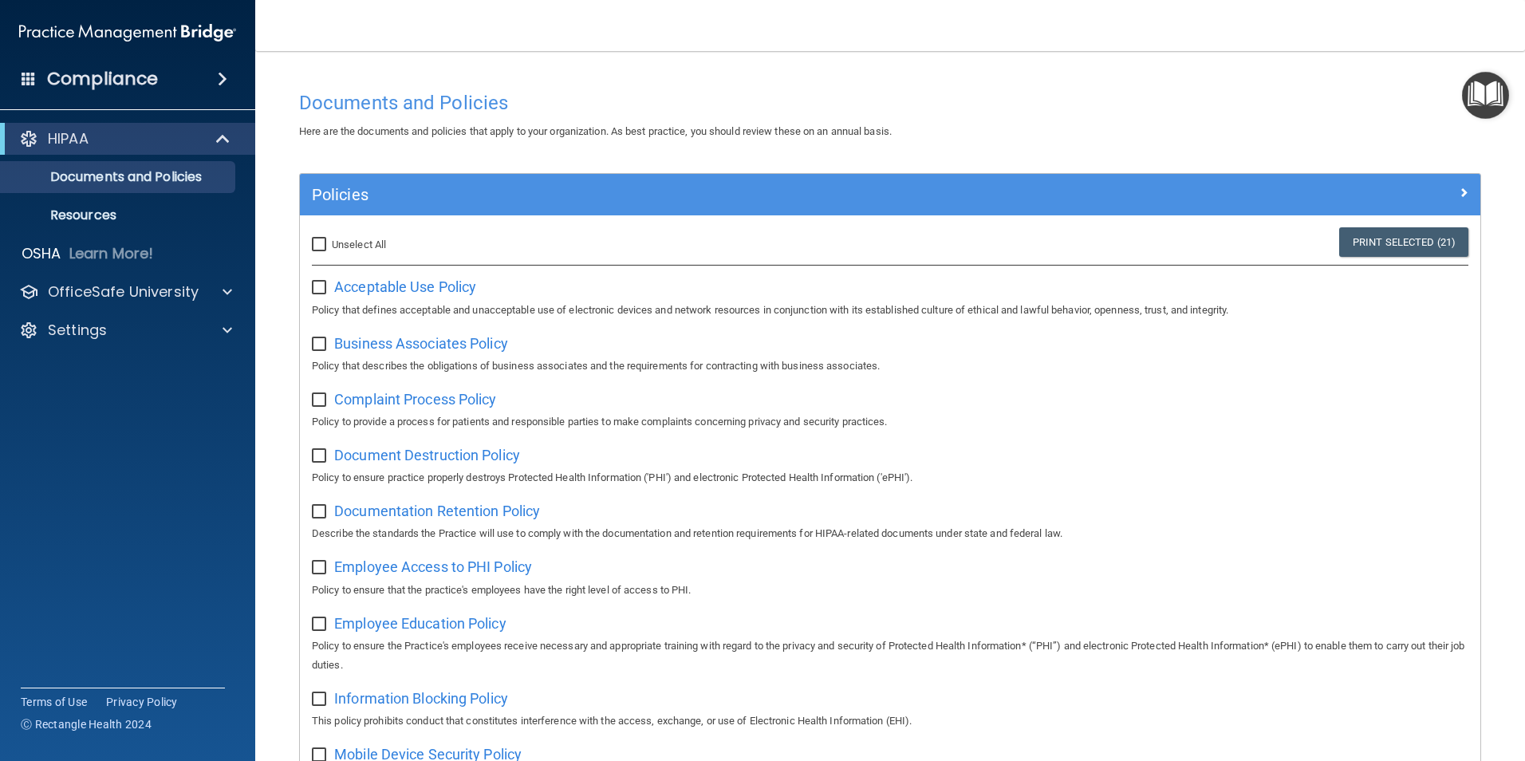
checkbox input "false"
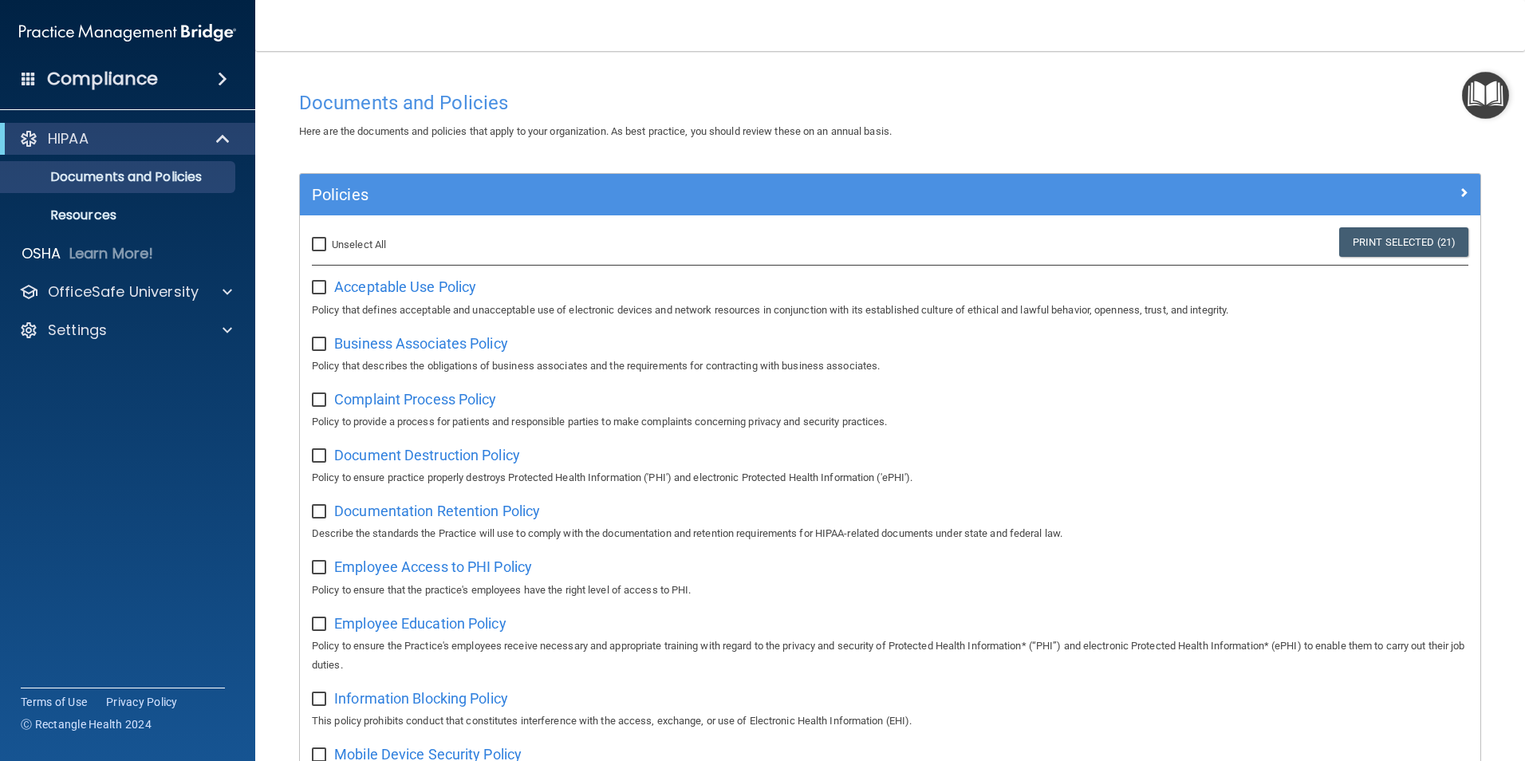
checkbox input "false"
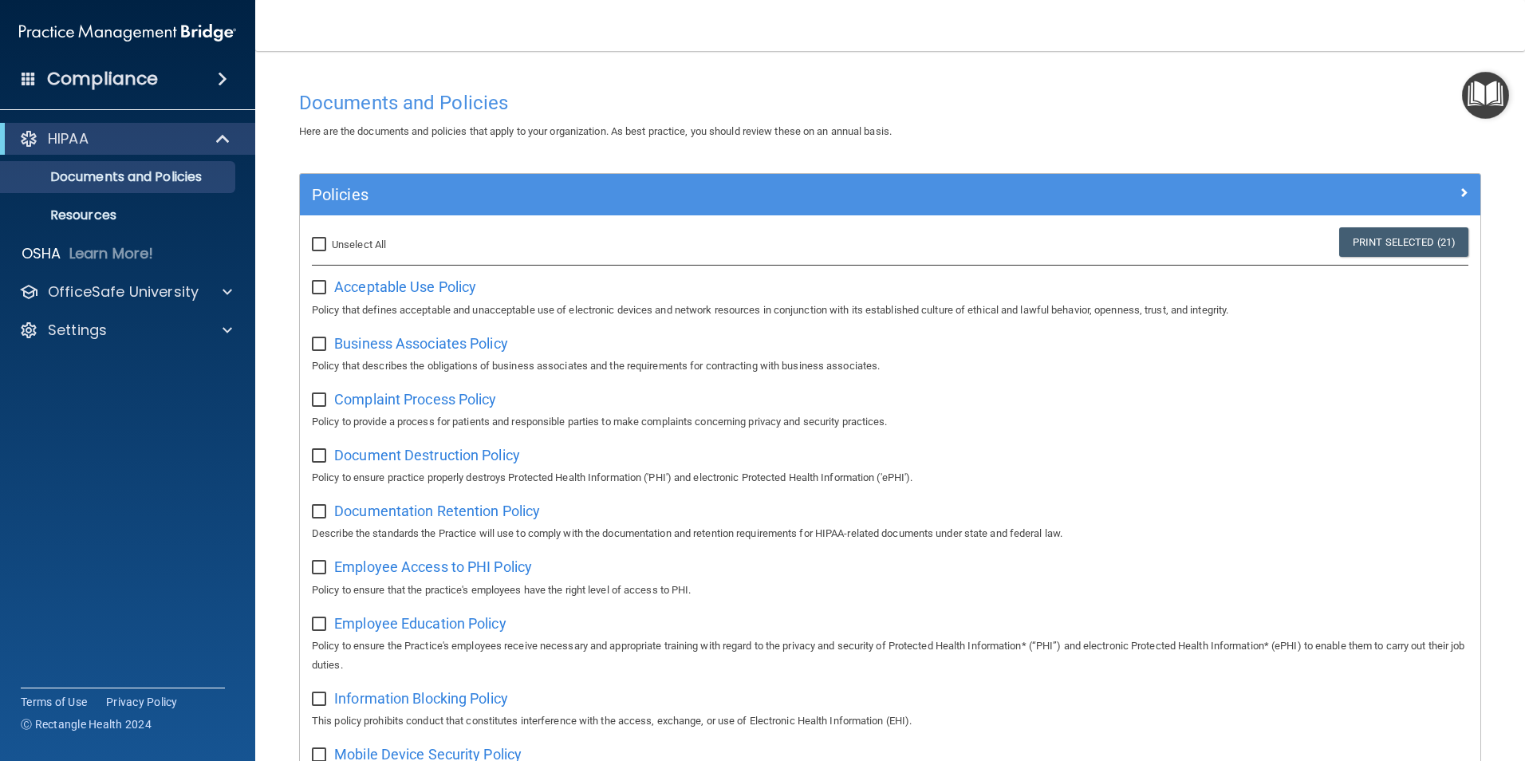
checkbox input "false"
click at [108, 201] on link "Resources" at bounding box center [109, 215] width 251 height 32
